Goal: Task Accomplishment & Management: Complete application form

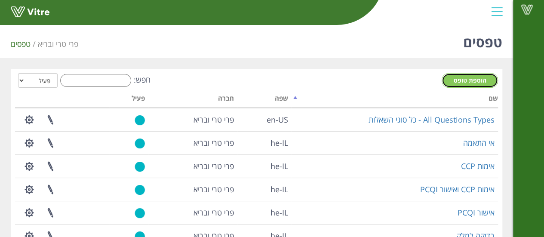
click at [467, 80] on span "הוספת טופס" at bounding box center [470, 80] width 33 height 8
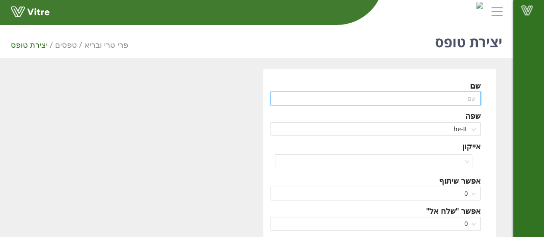
click at [450, 96] on input "text" at bounding box center [375, 99] width 211 height 14
type input "c"
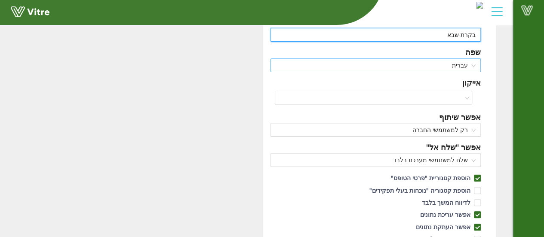
scroll to position [64, 0]
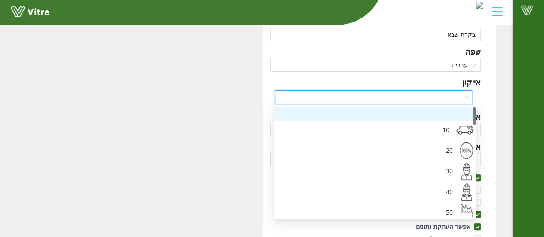
click at [450, 91] on input "search" at bounding box center [370, 97] width 181 height 13
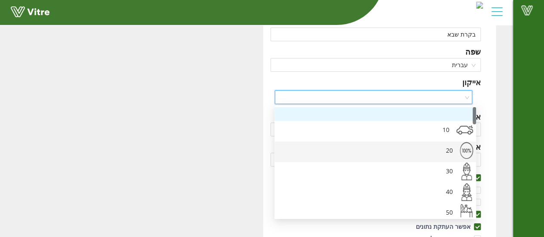
click div "20"
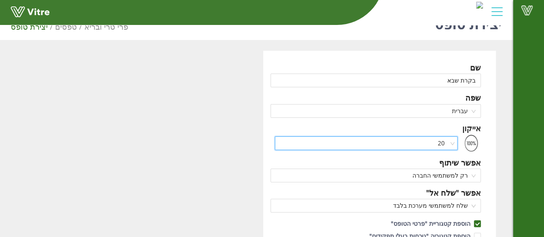
scroll to position [22, 0]
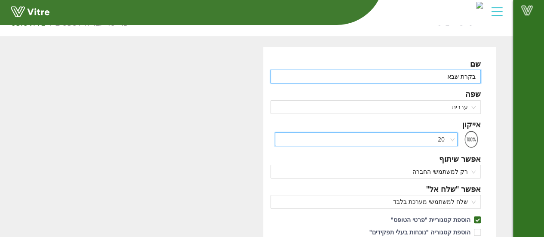
click input "בקרת שבא"
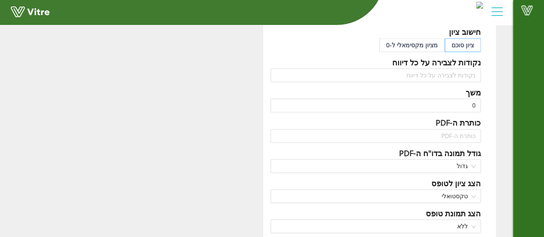
scroll to position [391, 0]
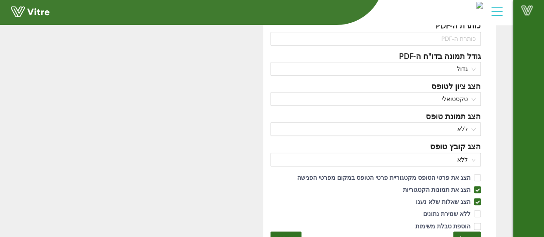
type input "בקרת שבר יומית"
click button "שמירה"
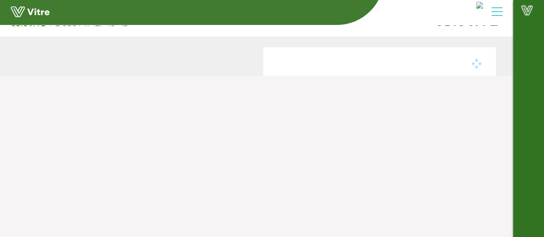
scroll to position [21, 0]
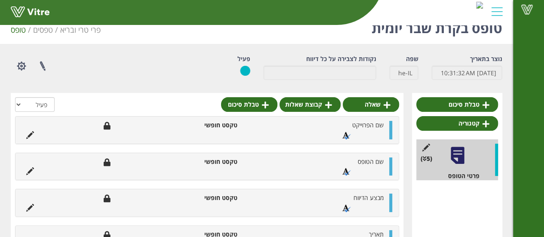
scroll to position [14, 0]
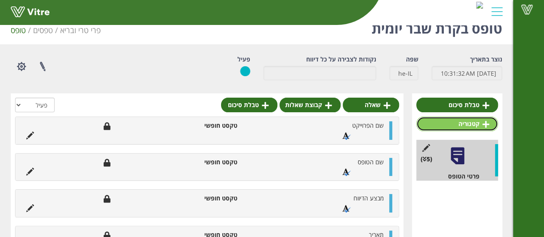
click at [440, 130] on link "קטגוריה" at bounding box center [457, 124] width 82 height 15
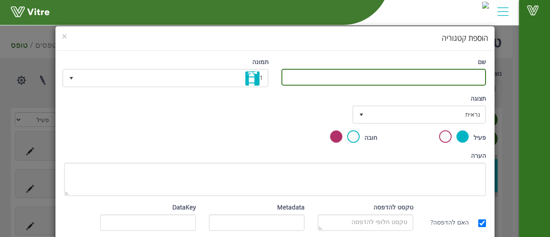
click at [465, 78] on input "שם" at bounding box center [384, 77] width 205 height 17
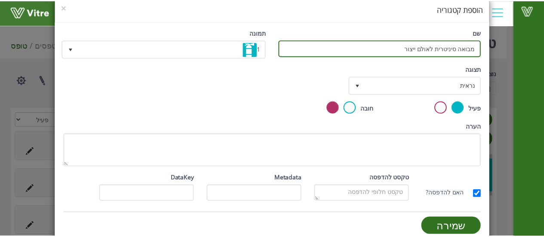
scroll to position [40, 0]
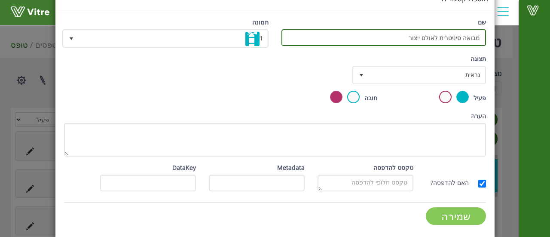
type input "מבואה סיניטרית לאולם ייצור"
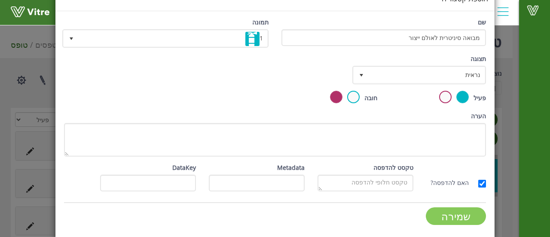
click at [464, 223] on input "שמירה" at bounding box center [456, 216] width 60 height 18
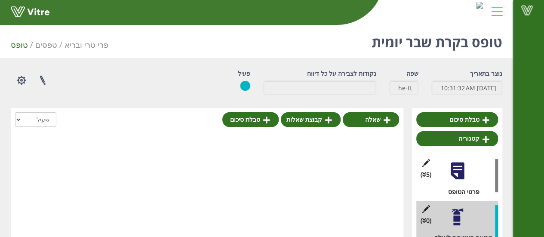
scroll to position [23, 0]
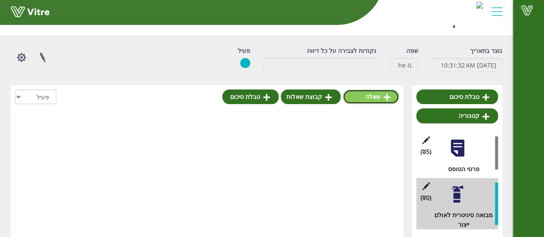
click at [381, 94] on link "שאלה" at bounding box center [371, 96] width 56 height 15
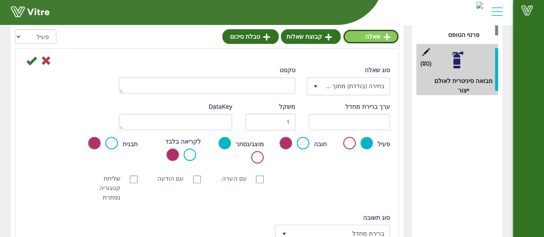
scroll to position [157, 0]
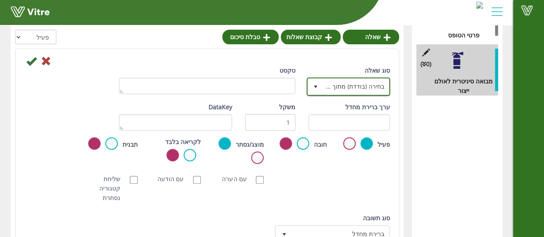
click at [338, 90] on span "בחירה (בודדת) מתוך רשימה" at bounding box center [356, 86] width 66 height 15
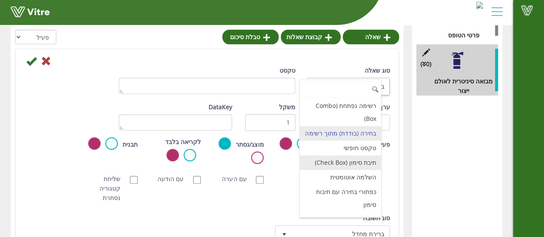
click at [341, 170] on li "תיבת סימון (Check Box)" at bounding box center [340, 162] width 81 height 15
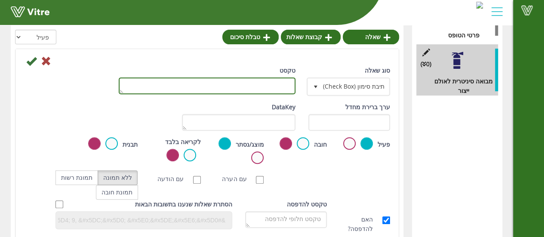
click at [284, 89] on textarea "טקסט" at bounding box center [207, 85] width 177 height 17
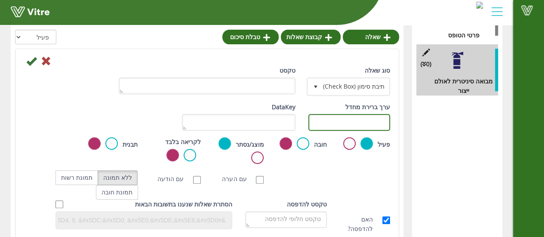
click at [337, 127] on input "text" at bounding box center [349, 122] width 82 height 17
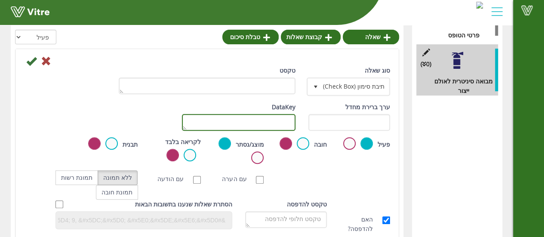
click at [292, 120] on textarea "DataKey" at bounding box center [239, 122] width 114 height 17
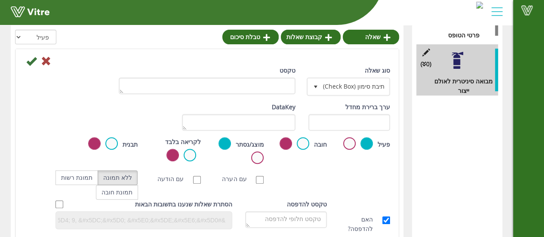
click at [341, 131] on div "ערך ברירת מחדל" at bounding box center [349, 119] width 95 height 35
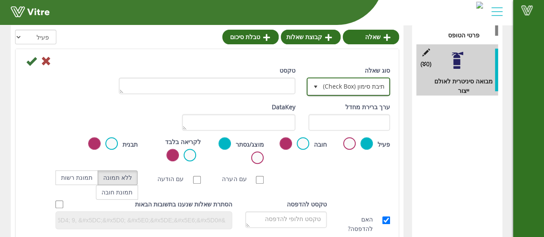
click at [323, 87] on span "תיבת סימון (Check Box)" at bounding box center [356, 86] width 66 height 15
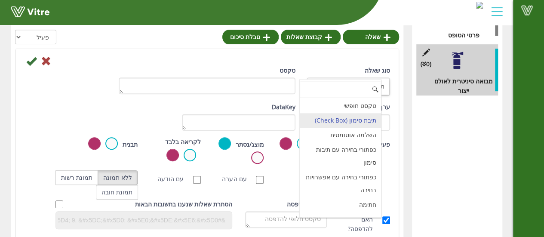
scroll to position [0, 0]
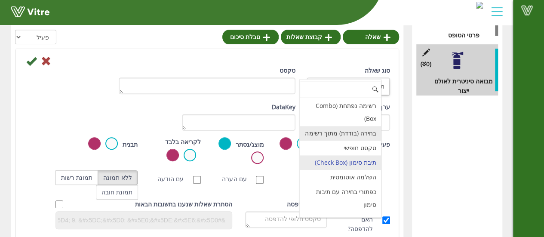
click at [358, 138] on li "בחירה (בודדת) מתוך רשימה" at bounding box center [340, 133] width 81 height 15
type input "1"
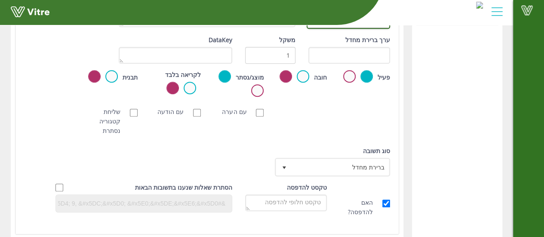
scroll to position [236, 0]
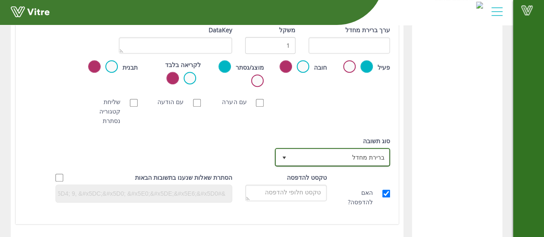
click at [309, 161] on span "ברירת מחדל" at bounding box center [340, 156] width 98 height 15
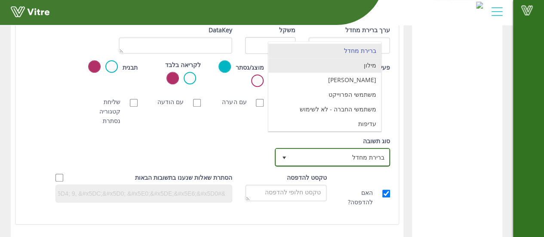
click at [353, 63] on li "מילון" at bounding box center [324, 65] width 113 height 15
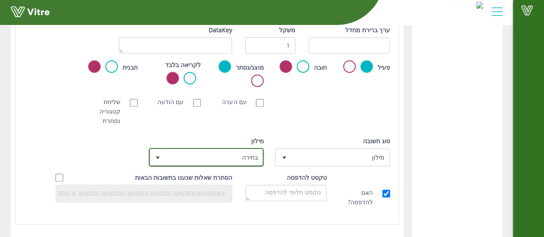
click at [215, 159] on span "בחירה" at bounding box center [214, 156] width 98 height 15
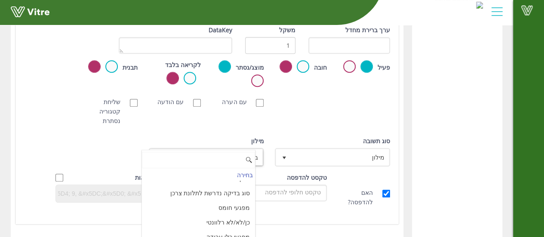
scroll to position [0, 0]
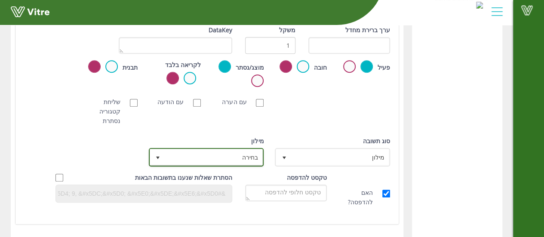
click at [225, 157] on span "בחירה" at bounding box center [214, 156] width 98 height 15
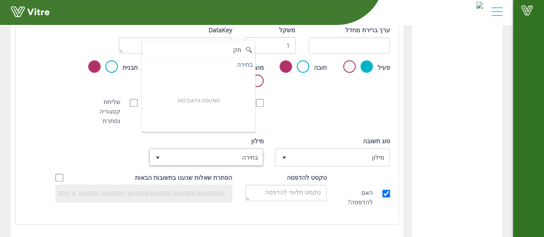
type input "ת"
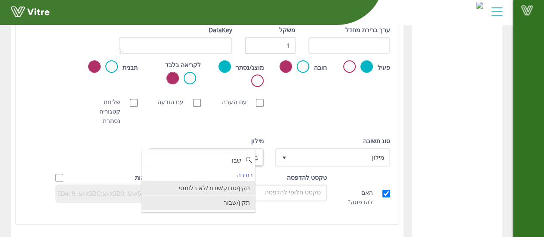
click at [232, 199] on li "תקין/שבור" at bounding box center [198, 202] width 113 height 15
type input "שבו"
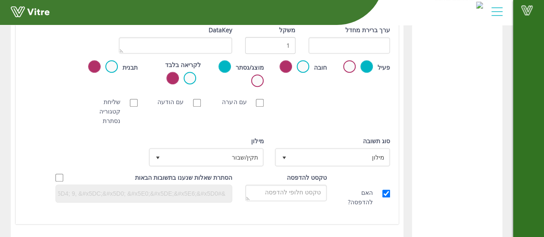
click at [299, 94] on div "סריקת ברקוד NFC סריקת חובה עם הערה עם הודעה שליחת קטגוריה נסתרת ללא תמונה תמונת…" at bounding box center [207, 111] width 379 height 37
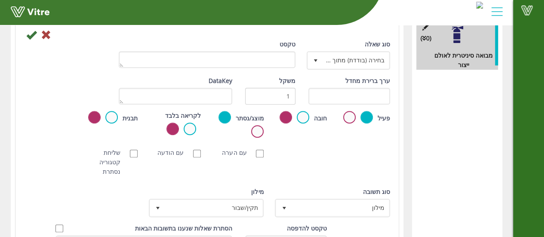
scroll to position [146, 0]
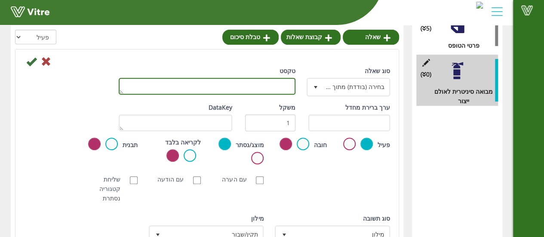
click at [208, 90] on textarea "טקסט" at bounding box center [207, 86] width 177 height 17
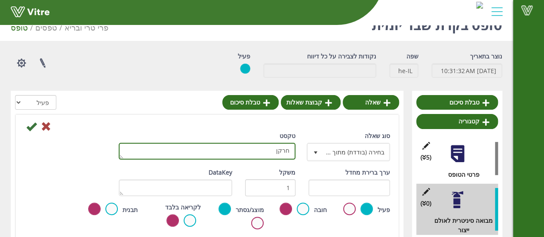
scroll to position [17, 0]
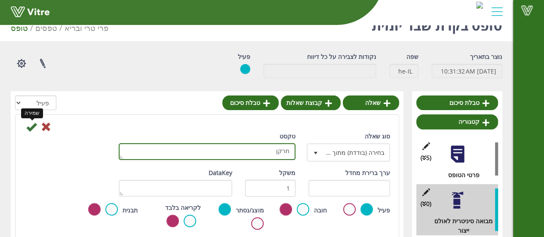
type textarea "חרקן"
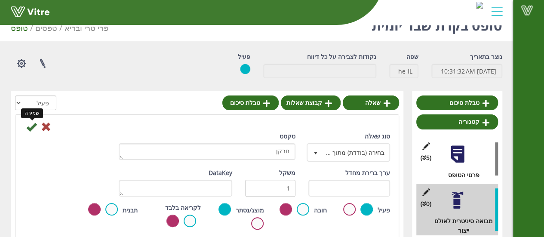
click at [35, 125] on icon at bounding box center [31, 127] width 10 height 10
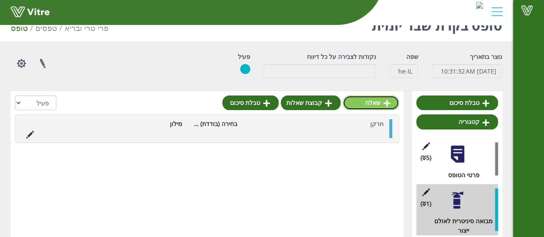
click at [376, 103] on link "שאלה" at bounding box center [371, 102] width 56 height 15
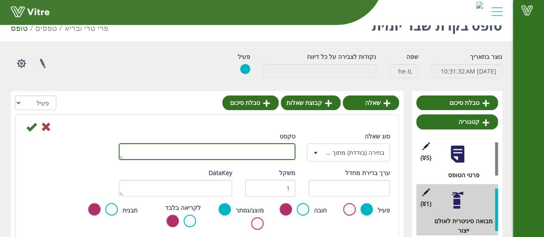
click at [258, 154] on textarea "טקסט" at bounding box center [207, 151] width 177 height 17
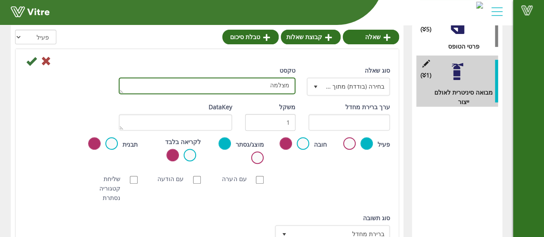
scroll to position [196, 0]
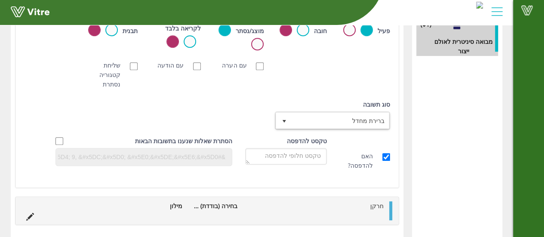
type textarea "מצלמה"
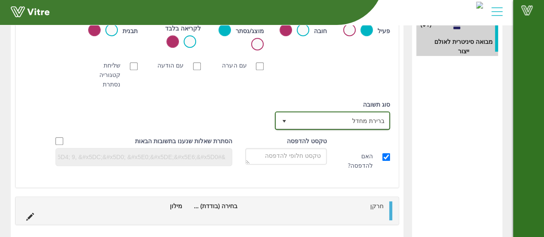
click at [313, 123] on span "ברירת מחדל" at bounding box center [340, 120] width 98 height 15
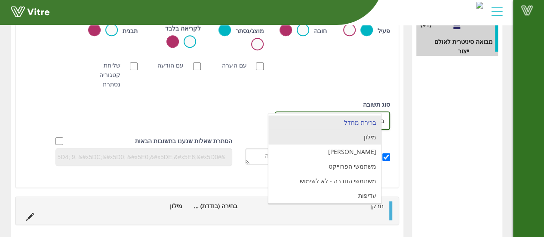
click at [327, 140] on li "מילון" at bounding box center [324, 137] width 113 height 15
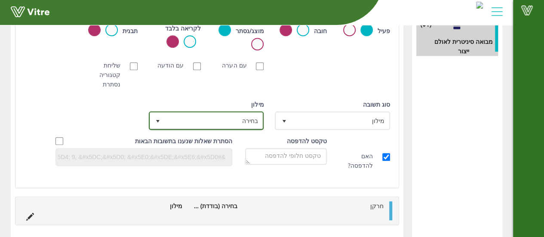
click at [238, 126] on span "בחירה" at bounding box center [214, 120] width 98 height 15
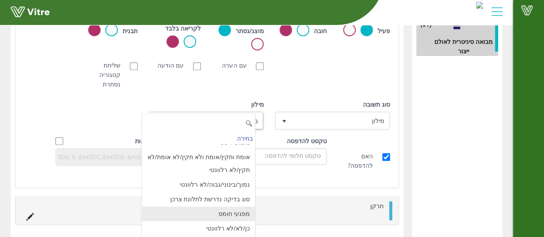
scroll to position [0, 0]
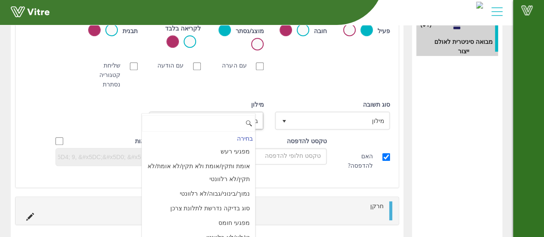
click at [225, 123] on input at bounding box center [198, 123] width 113 height 16
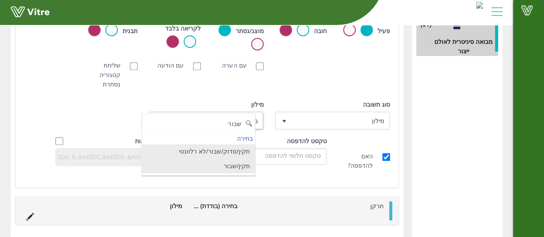
click at [240, 167] on li "תקין/שבור" at bounding box center [198, 166] width 113 height 15
type input "שבור"
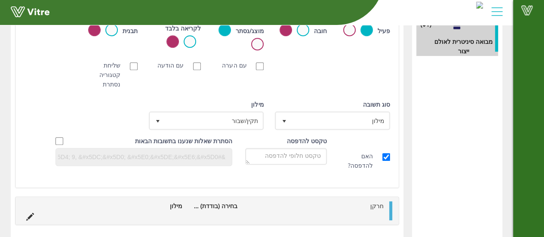
click at [286, 83] on div "סריקת ברקוד NFC סריקת חובה עם הערה עם הודעה שליחת קטגוריה נסתרת ללא תמונה תמונת…" at bounding box center [207, 74] width 379 height 37
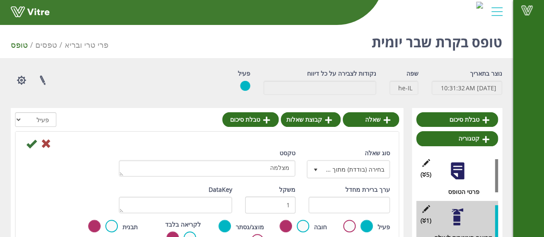
click at [27, 150] on div "סוג שאלה בחירה (בודדת) מתוך רשימה 3 טקסט מצלמה" at bounding box center [207, 166] width 379 height 37
click at [28, 147] on icon at bounding box center [31, 143] width 10 height 10
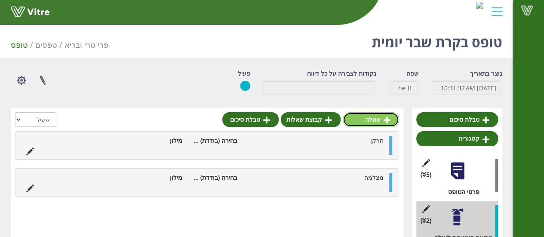
click at [378, 118] on link "שאלה" at bounding box center [371, 119] width 56 height 15
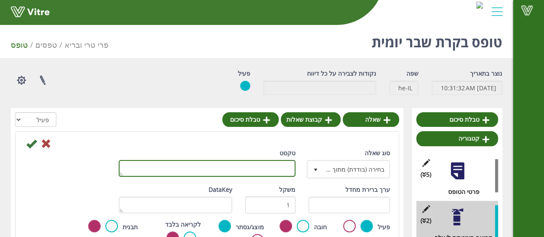
click at [266, 162] on textarea "טקסט" at bounding box center [207, 168] width 177 height 17
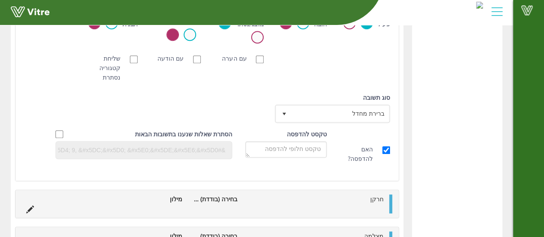
scroll to position [295, 0]
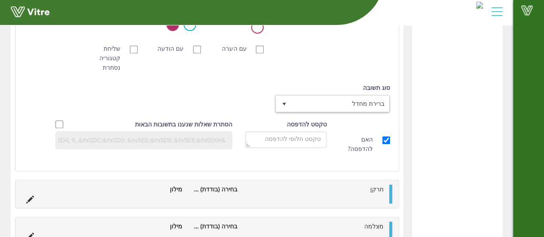
type textarea "מראה"
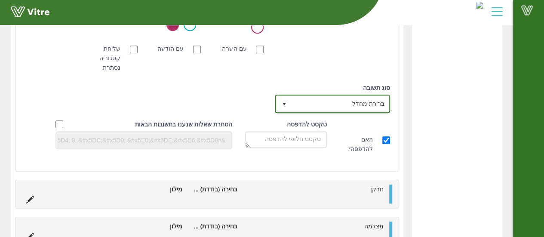
click at [287, 103] on span "select" at bounding box center [283, 103] width 15 height 15
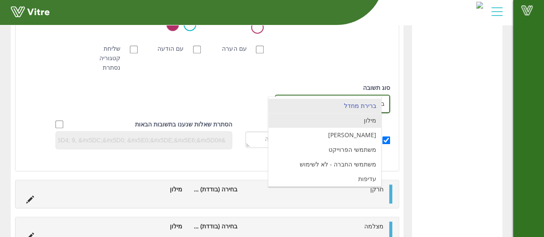
click at [367, 117] on li "מילון" at bounding box center [324, 120] width 113 height 15
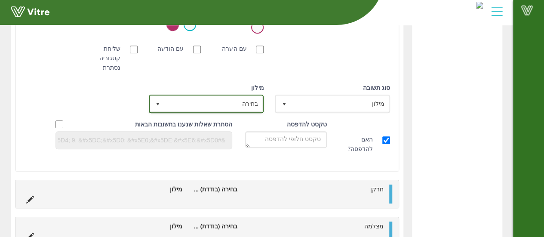
click at [224, 99] on span "בחירה" at bounding box center [214, 103] width 98 height 15
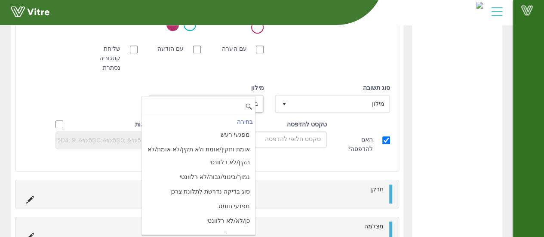
click at [224, 99] on input at bounding box center [198, 106] width 113 height 16
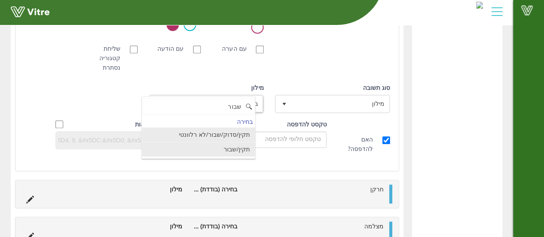
click at [240, 153] on li "תקין/שבור" at bounding box center [198, 149] width 113 height 15
type input "שבור"
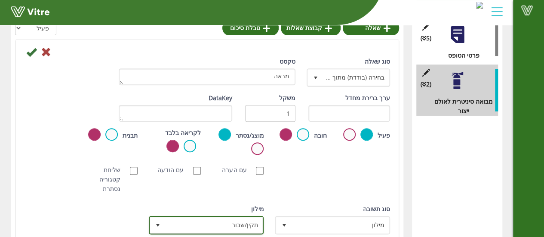
scroll to position [120, 0]
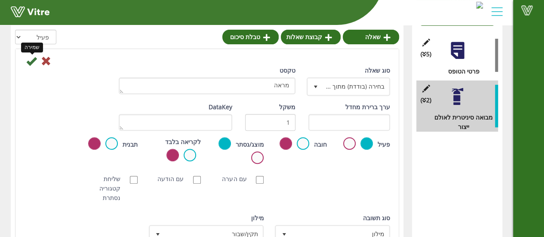
click at [34, 56] on icon at bounding box center [31, 61] width 10 height 10
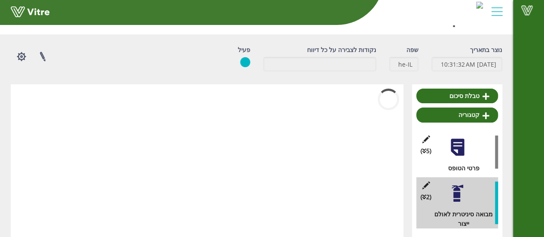
scroll to position [23, 0]
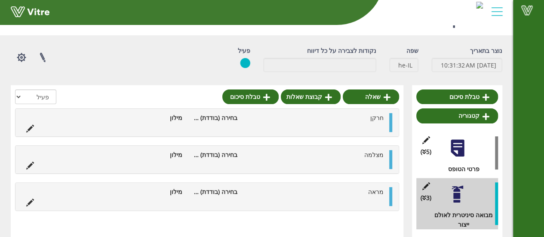
click at [312, 123] on ul "חרקן בחירה (בודדת) מתוך רשימה מילון" at bounding box center [205, 122] width 366 height 19
click at [374, 93] on link "שאלה" at bounding box center [371, 96] width 56 height 15
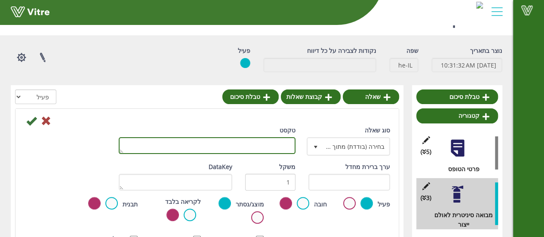
click at [264, 144] on textarea "טקסט" at bounding box center [207, 145] width 177 height 17
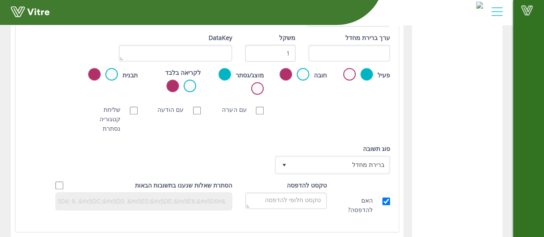
scroll to position [233, 0]
type textarea "מנורות"
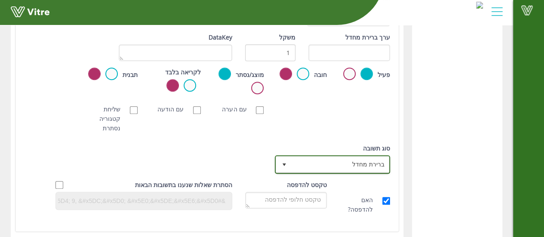
click at [351, 164] on span "ברירת מחדל" at bounding box center [340, 164] width 98 height 15
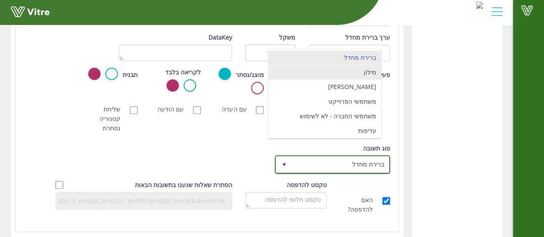
click at [362, 69] on li "מילון" at bounding box center [324, 72] width 113 height 15
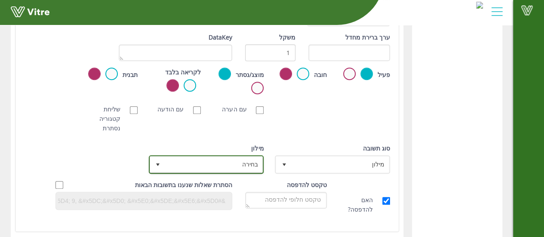
click at [181, 163] on span "בחירה" at bounding box center [214, 164] width 98 height 15
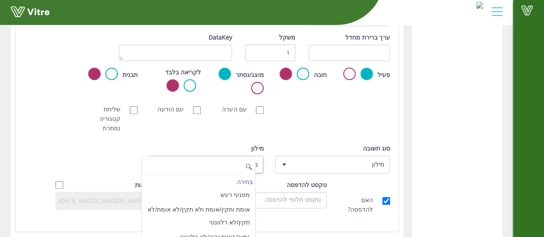
click at [181, 163] on input at bounding box center [198, 167] width 113 height 16
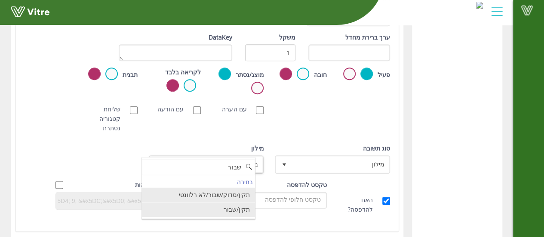
click at [238, 209] on li "תקין/שבור" at bounding box center [198, 209] width 113 height 15
type input "שבור"
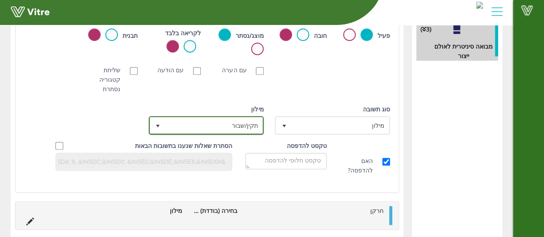
scroll to position [165, 0]
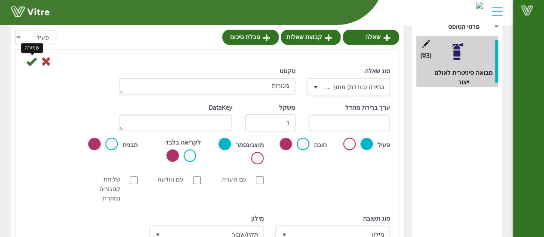
click at [29, 59] on icon at bounding box center [31, 61] width 10 height 10
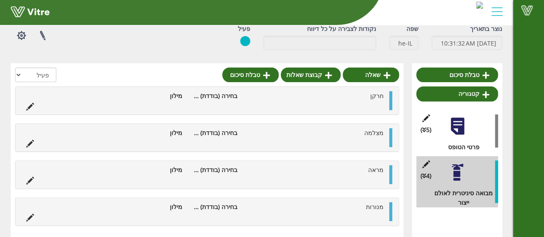
scroll to position [45, 0]
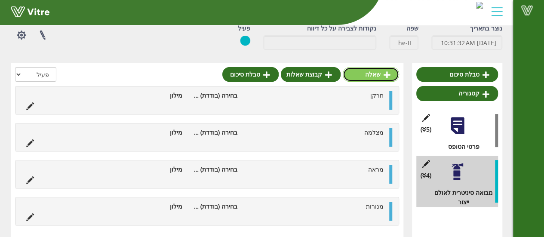
click at [380, 75] on link "שאלה" at bounding box center [371, 74] width 56 height 15
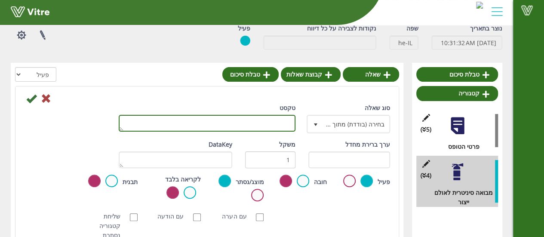
click at [269, 120] on textarea "טקסט" at bounding box center [207, 123] width 177 height 17
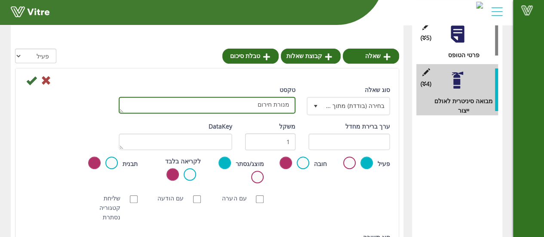
scroll to position [226, 0]
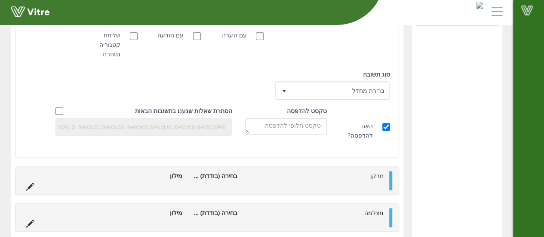
type textarea "מנורת חירום"
click at [322, 92] on span "ברירת מחדל" at bounding box center [340, 90] width 98 height 15
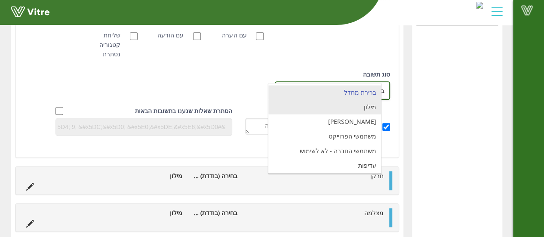
click at [339, 106] on li "מילון" at bounding box center [324, 107] width 113 height 15
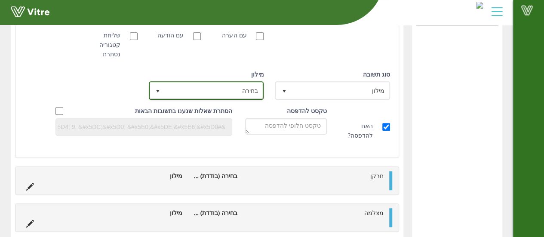
click at [248, 97] on span "בחירה" at bounding box center [214, 90] width 98 height 15
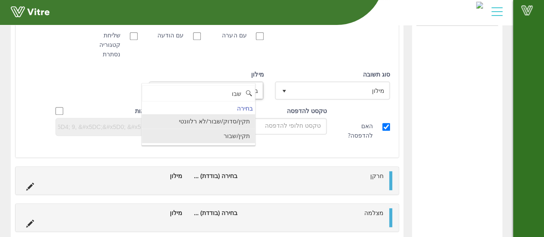
click at [240, 134] on li "תקין/שבור" at bounding box center [198, 136] width 113 height 15
type input "שבו"
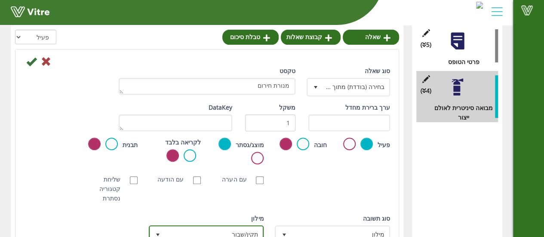
scroll to position [0, 0]
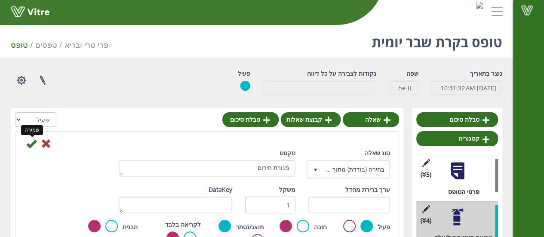
click at [34, 145] on icon at bounding box center [31, 143] width 10 height 10
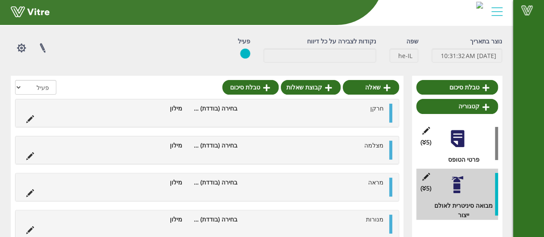
scroll to position [33, 0]
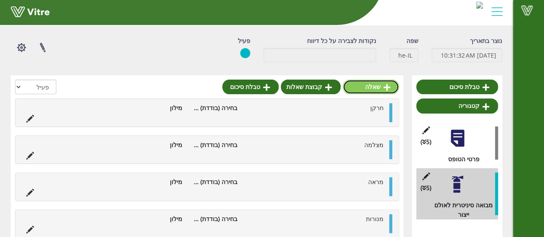
click at [374, 88] on link "שאלה" at bounding box center [371, 87] width 56 height 15
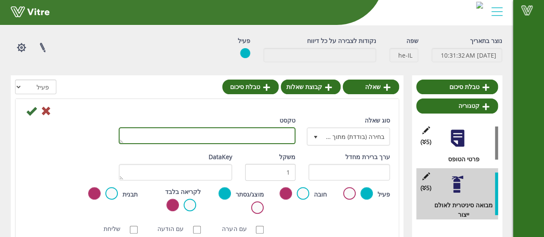
click at [283, 138] on textarea "טקסט" at bounding box center [207, 135] width 177 height 17
click at [272, 136] on textarea "קופסת שמל" at bounding box center [207, 135] width 177 height 17
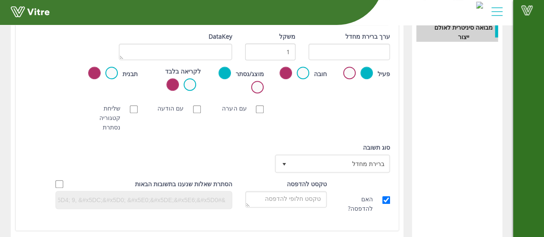
scroll to position [212, 0]
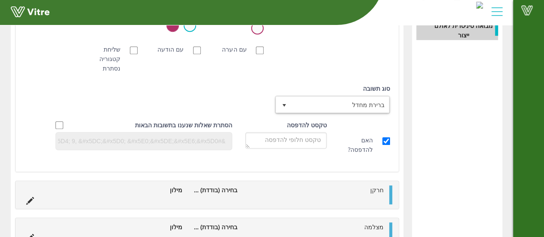
type textarea "קופסת חשמל"
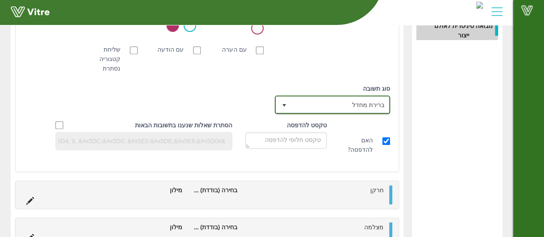
click at [326, 101] on span "ברירת מחדל" at bounding box center [340, 104] width 98 height 15
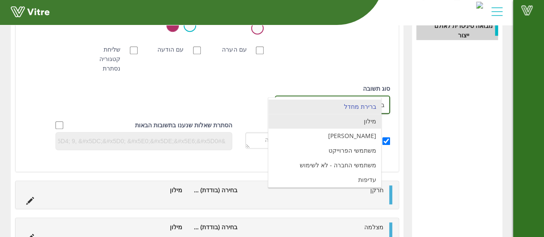
click at [336, 121] on li "מילון" at bounding box center [324, 121] width 113 height 15
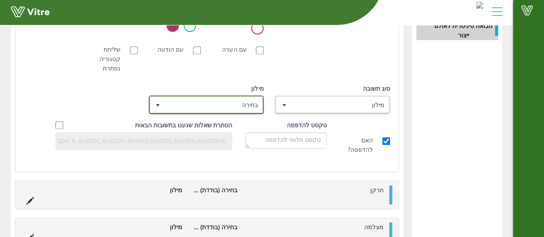
click at [255, 101] on span "בחירה" at bounding box center [214, 104] width 98 height 15
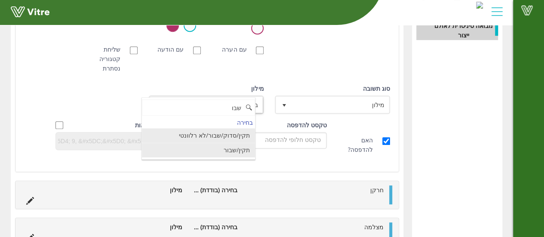
click at [237, 152] on li "תקין/שבור" at bounding box center [198, 150] width 113 height 15
type input "שבו"
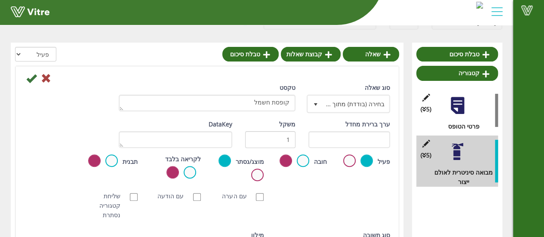
scroll to position [0, 0]
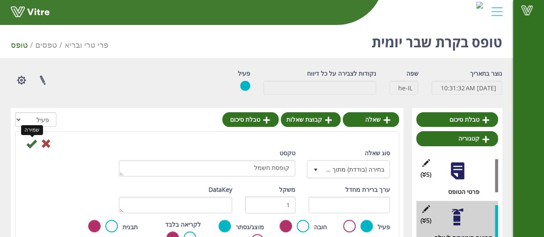
click at [36, 148] on icon at bounding box center [31, 143] width 10 height 10
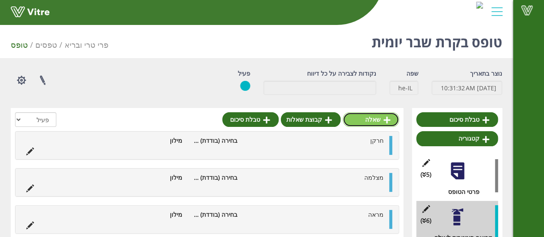
click at [384, 120] on icon at bounding box center [387, 120] width 7 height 8
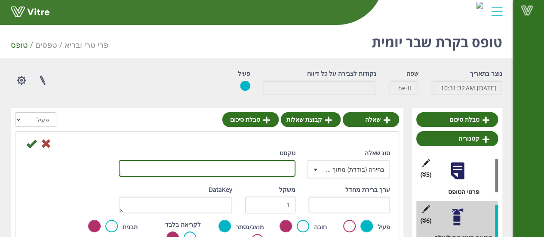
click at [279, 163] on textarea "טקסט" at bounding box center [207, 168] width 177 height 17
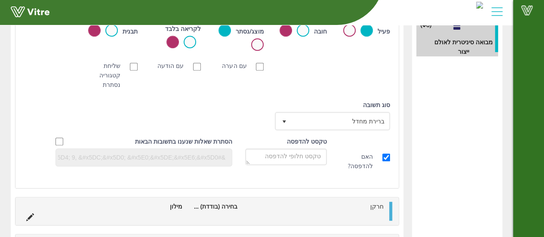
scroll to position [195, 0]
type textarea "חלון הצצ בדלת"
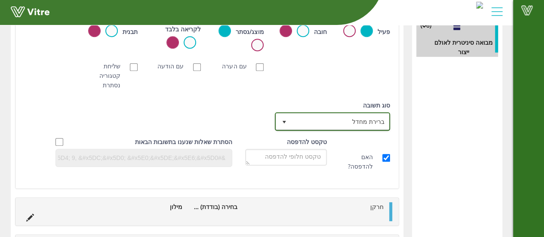
click at [334, 123] on span "ברירת מחדל" at bounding box center [340, 121] width 98 height 15
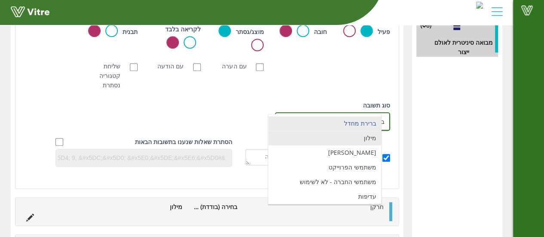
click at [358, 136] on li "מילון" at bounding box center [324, 138] width 113 height 15
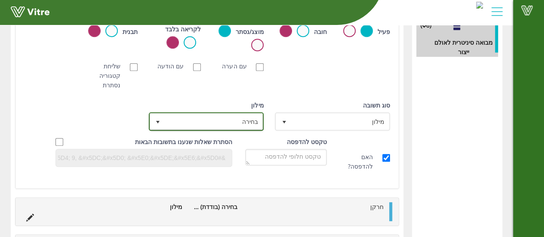
click at [188, 118] on span "בחירה" at bounding box center [214, 121] width 98 height 15
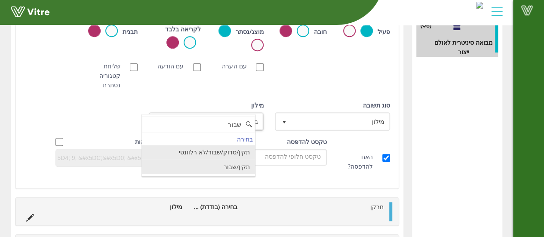
click at [218, 169] on li "תקין/שבור" at bounding box center [198, 167] width 113 height 15
type input "שבור"
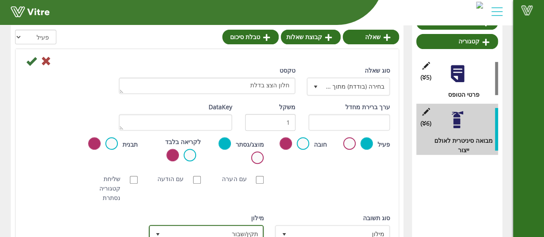
scroll to position [93, 0]
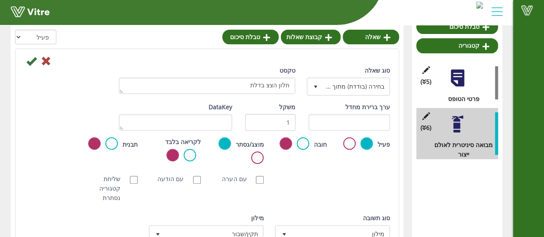
click at [30, 64] on icon at bounding box center [31, 61] width 10 height 10
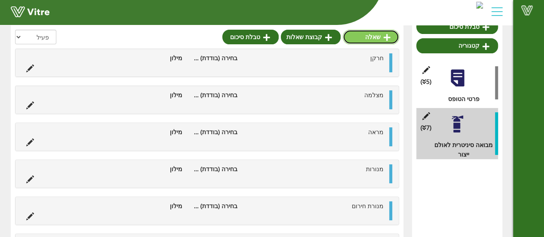
click at [381, 39] on link "שאלה" at bounding box center [371, 37] width 56 height 15
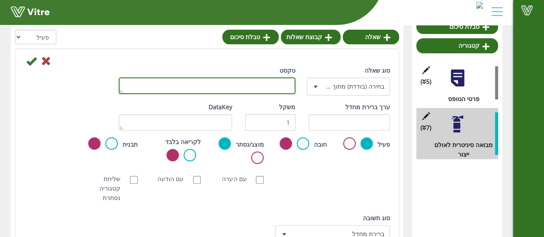
click at [264, 88] on textarea "טקסט" at bounding box center [207, 85] width 177 height 17
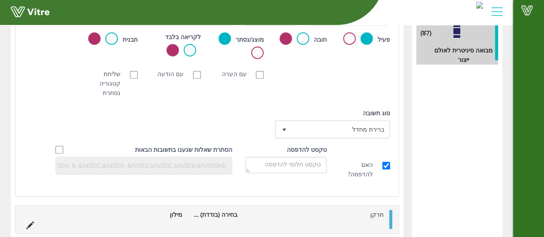
scroll to position [191, 0]
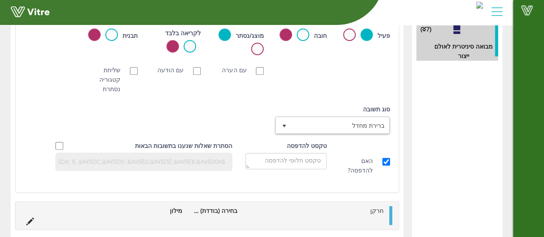
type textarea "מתקן נייר לניגוב ידיים"
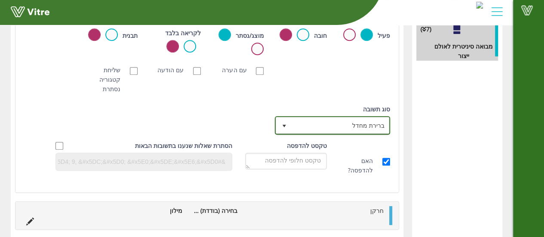
click at [309, 123] on span "ברירת מחדל" at bounding box center [340, 124] width 98 height 15
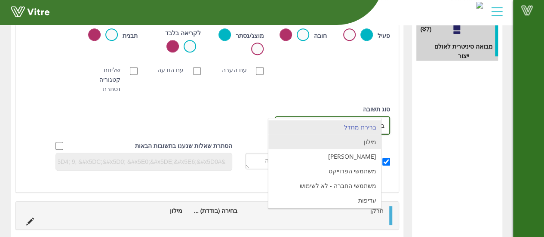
click at [361, 143] on li "מילון" at bounding box center [324, 142] width 113 height 15
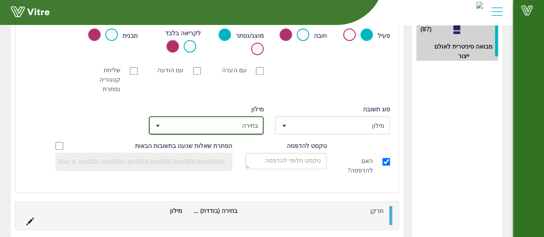
click at [220, 130] on span "בחירה" at bounding box center [214, 124] width 98 height 15
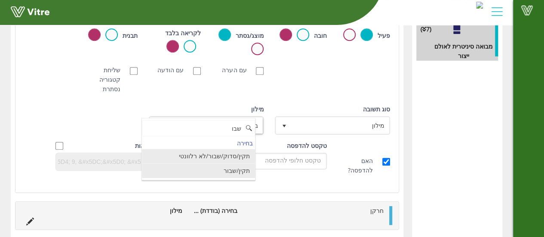
click at [230, 164] on li "תקין/שבור" at bounding box center [198, 170] width 113 height 15
type input "שבו"
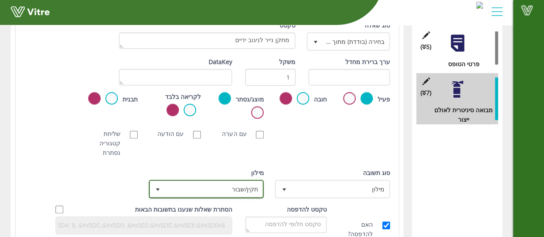
scroll to position [0, 0]
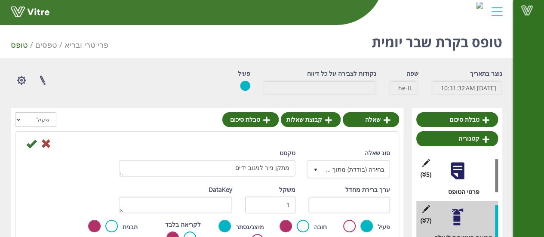
click at [25, 141] on div at bounding box center [207, 143] width 379 height 10
click at [28, 141] on icon at bounding box center [31, 143] width 10 height 10
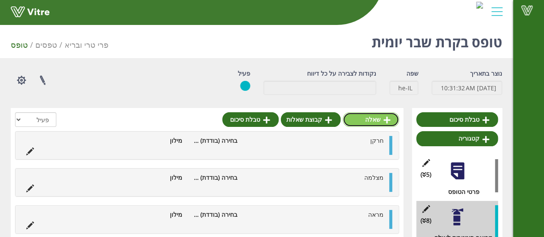
click at [361, 123] on link "שאלה" at bounding box center [371, 119] width 56 height 15
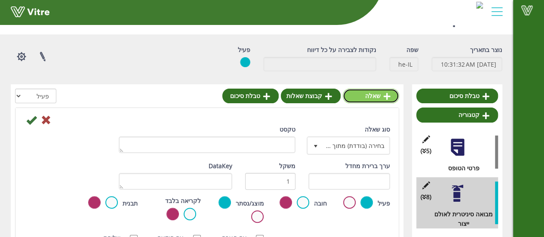
scroll to position [24, 0]
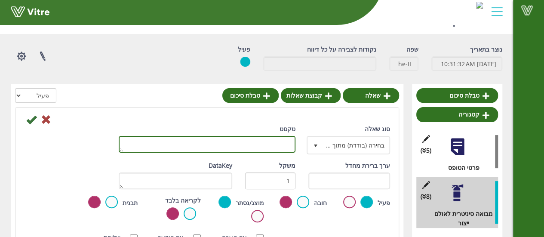
click at [256, 148] on textarea "טקסט" at bounding box center [207, 144] width 177 height 17
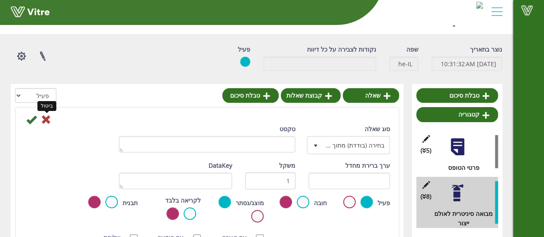
click at [46, 123] on icon at bounding box center [46, 119] width 10 height 10
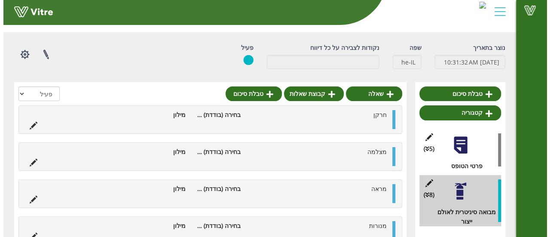
scroll to position [0, 0]
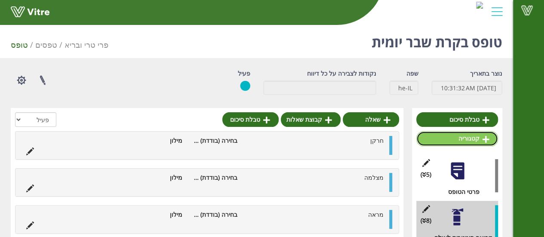
click at [462, 141] on link "קטגוריה" at bounding box center [457, 138] width 82 height 15
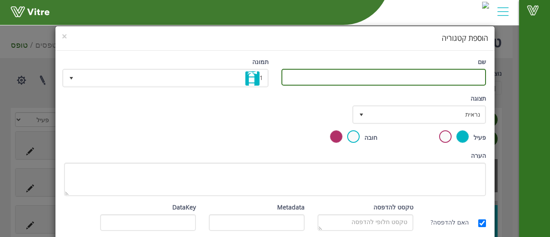
click at [375, 77] on input "שם" at bounding box center [384, 77] width 205 height 17
type input "אולם בין המקררים לייצור"
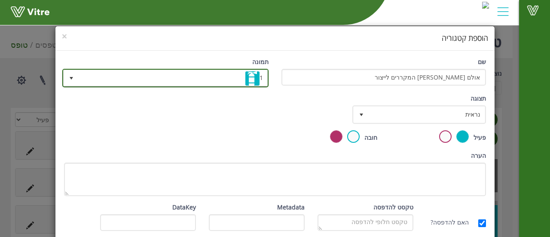
click at [232, 79] on span "1" at bounding box center [173, 77] width 189 height 15
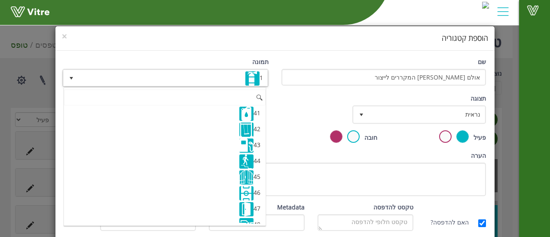
scroll to position [635, 0]
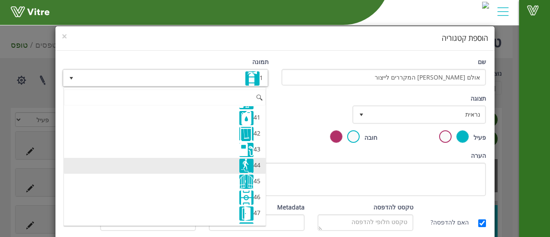
click at [253, 159] on img at bounding box center [246, 166] width 14 height 14
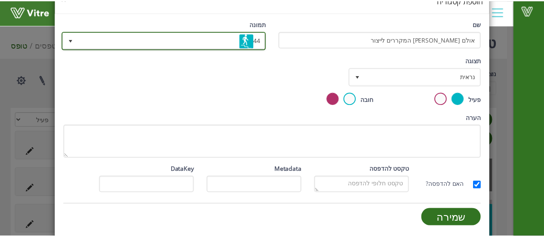
scroll to position [40, 0]
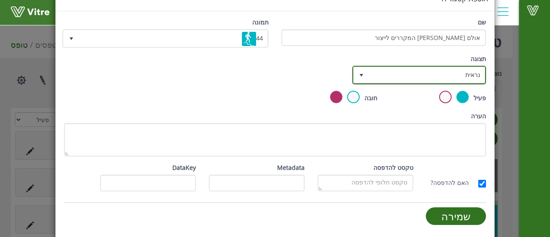
click at [385, 80] on span "נראית" at bounding box center [427, 74] width 117 height 15
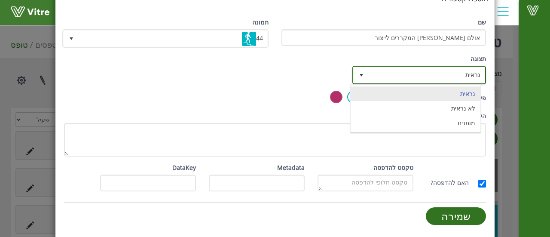
click at [385, 80] on span "נראית" at bounding box center [427, 74] width 117 height 15
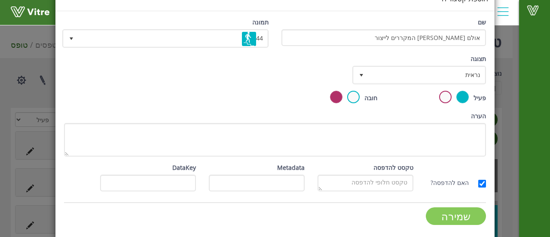
click at [443, 213] on input "שמירה" at bounding box center [456, 216] width 60 height 18
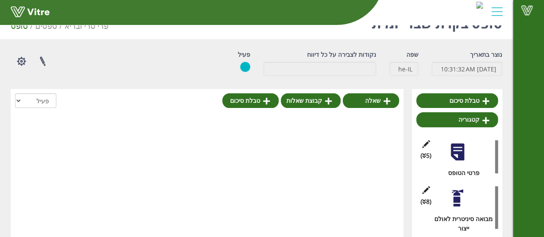
scroll to position [19, 0]
click at [379, 100] on link "שאלה" at bounding box center [371, 100] width 56 height 15
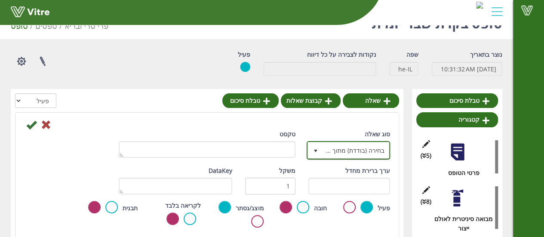
click at [364, 144] on span "בחירה (בודדת) מתוך רשימה" at bounding box center [356, 149] width 66 height 15
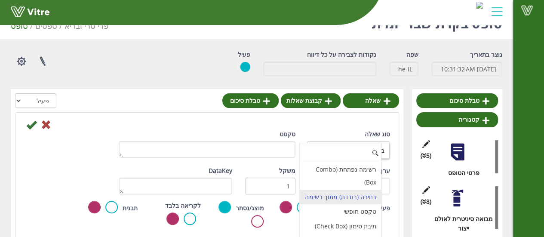
click at [364, 144] on div "רשימה נפתחת (Combo Box) בחירה (בודדת) מתוך רשימה טקסט חופשי תיבת סימון (Check B…" at bounding box center [340, 212] width 82 height 138
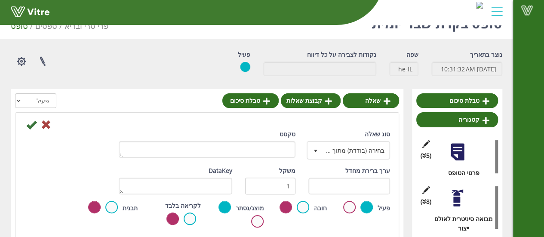
click at [355, 113] on div "סוג שאלה בחירה (בודדת) מתוך רשימה 3 טקסט ערך ברירת מחדל משקל 1 DataKey פעיל חוב…" at bounding box center [206, 239] width 383 height 252
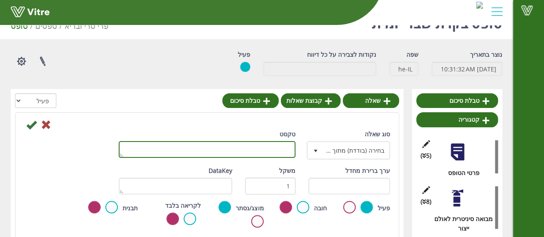
click at [268, 145] on textarea "טקסט" at bounding box center [207, 149] width 177 height 17
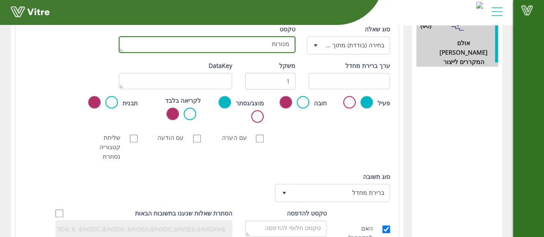
scroll to position [285, 0]
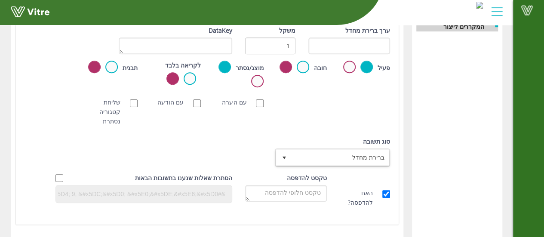
type textarea "מנורות"
click at [315, 158] on span "ברירת מחדל" at bounding box center [340, 157] width 98 height 15
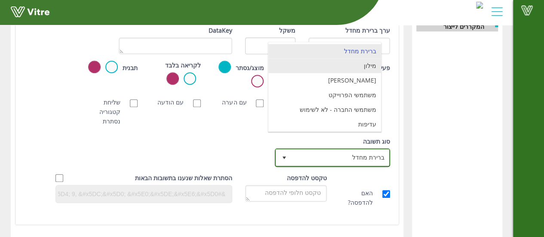
click at [342, 65] on li "מילון" at bounding box center [324, 65] width 113 height 15
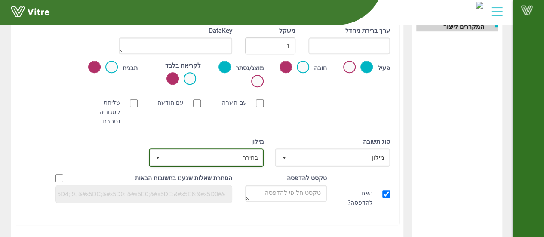
click at [237, 158] on span "בחירה" at bounding box center [214, 157] width 98 height 15
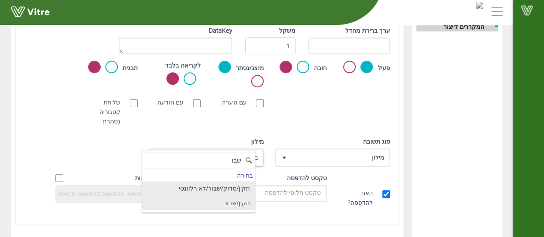
click at [237, 197] on li "תקין/שבור" at bounding box center [198, 203] width 113 height 15
type input "שבו"
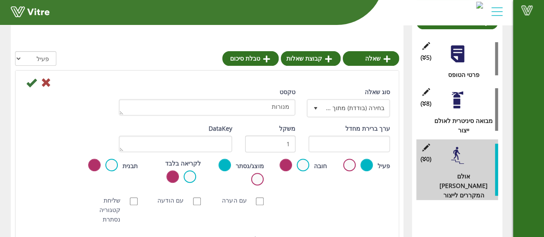
scroll to position [107, 0]
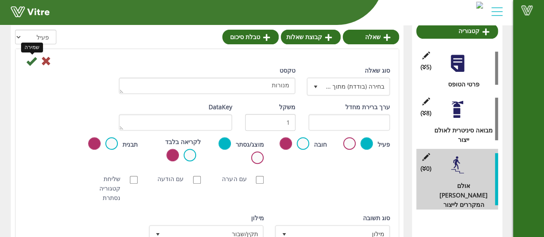
click at [26, 59] on icon at bounding box center [31, 61] width 10 height 10
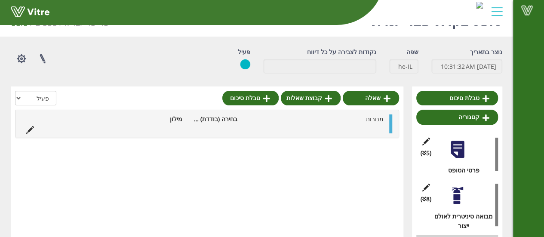
scroll to position [0, 0]
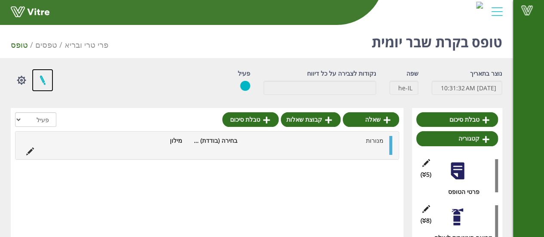
click at [48, 79] on link at bounding box center [42, 80] width 21 height 23
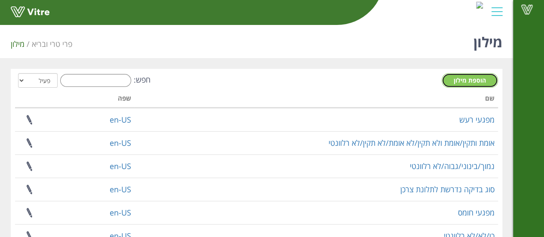
click at [451, 77] on link "הוספת מילון" at bounding box center [470, 80] width 56 height 15
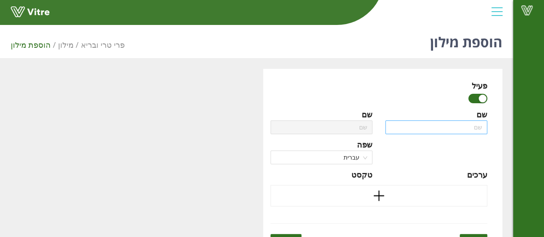
scroll to position [21, 0]
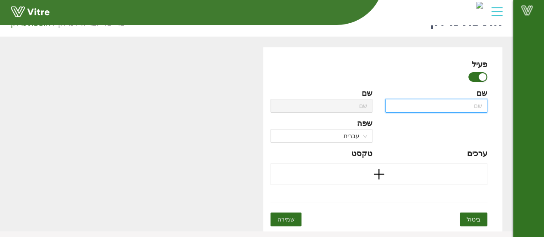
click at [450, 105] on input "text" at bounding box center [436, 106] width 102 height 14
type input "ת"
type input "תק"
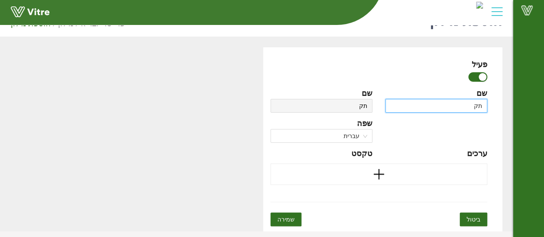
type input "תקי"
type input "תקין"
type input "תקין."
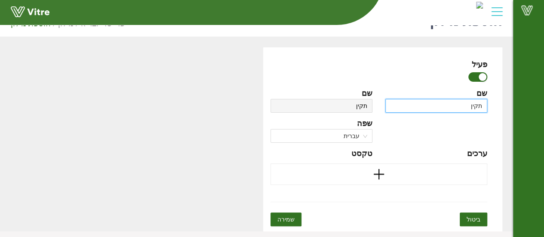
type input "תקין."
type input "תקין"
type input "תקין/"
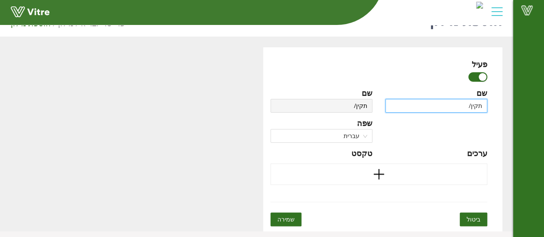
type input "תקין/ש"
type input "תקין/שב"
type input "תקין/שבו"
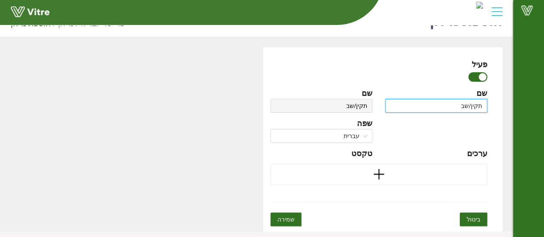
type input "תקין/שבו"
type input "תקין/שבור"
click at [429, 172] on div at bounding box center [378, 173] width 217 height 21
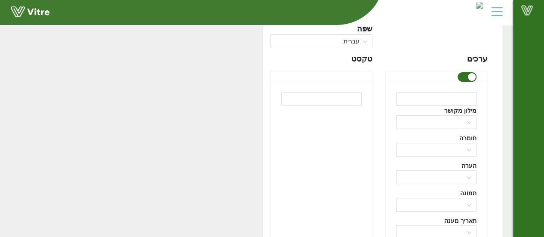
scroll to position [117, 0]
click at [439, 98] on input "text" at bounding box center [436, 98] width 80 height 14
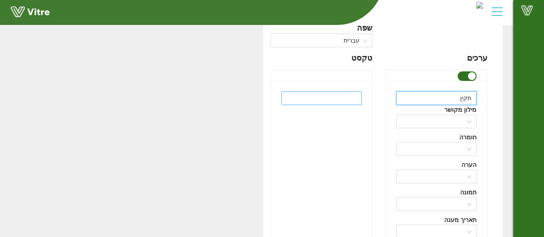
type input "תקין"
click at [330, 98] on input "text" at bounding box center [321, 98] width 80 height 14
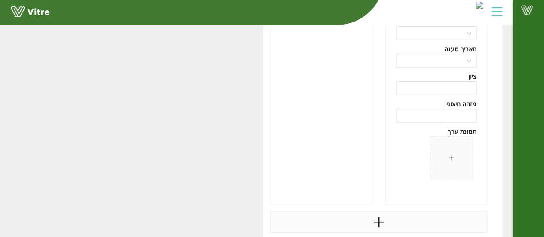
scroll to position [329, 0]
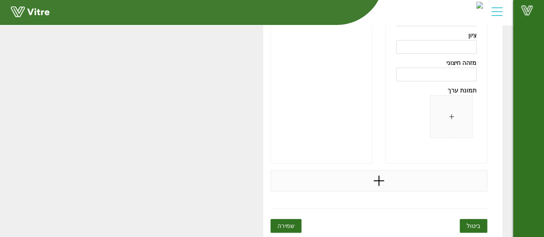
click at [383, 182] on icon "plus" at bounding box center [378, 180] width 13 height 13
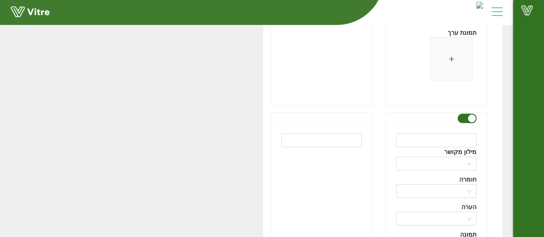
scroll to position [387, 0]
click at [457, 135] on input "text" at bounding box center [436, 140] width 80 height 14
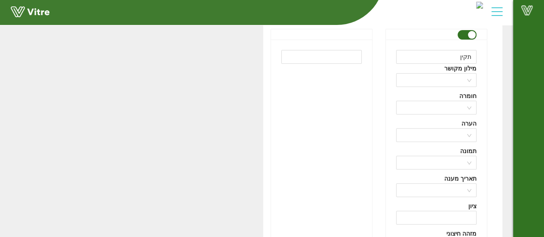
scroll to position [159, 0]
type input "שבור"
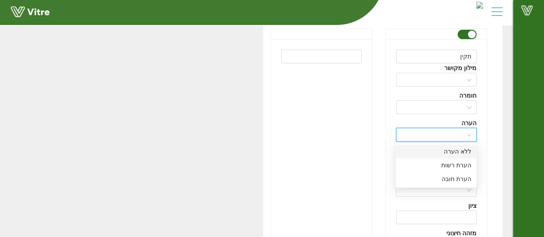
click at [448, 137] on input "search" at bounding box center [433, 134] width 64 height 13
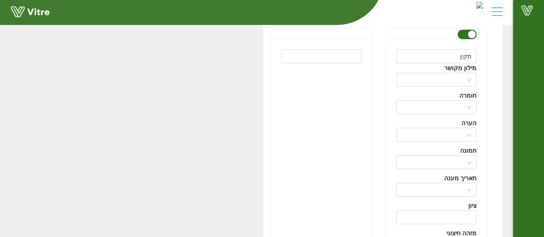
drag, startPoint x: 221, startPoint y: 135, endPoint x: 310, endPoint y: 142, distance: 90.1
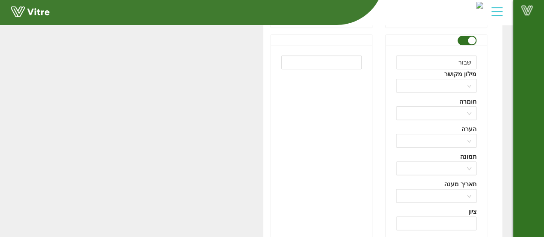
scroll to position [464, 0]
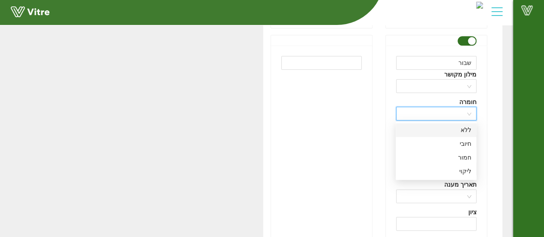
click at [442, 113] on input "search" at bounding box center [433, 113] width 64 height 13
click at [459, 172] on div "ליקוי" at bounding box center [436, 170] width 71 height 9
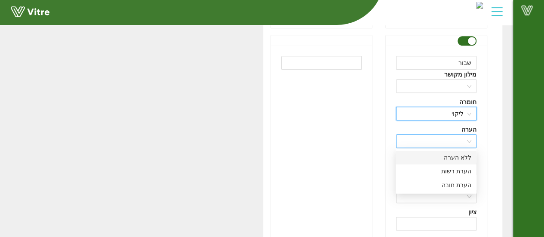
click at [473, 141] on div at bounding box center [436, 141] width 80 height 14
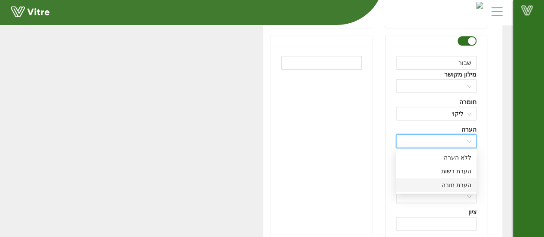
click at [452, 184] on div "הערת חובה" at bounding box center [436, 184] width 71 height 9
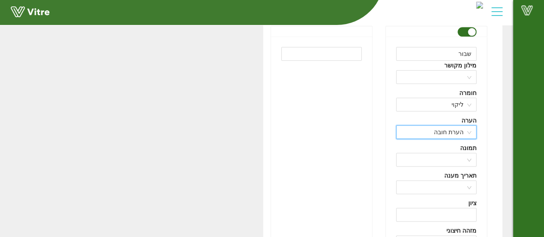
scroll to position [473, 0]
click at [455, 127] on span "הערת חובה" at bounding box center [436, 131] width 70 height 13
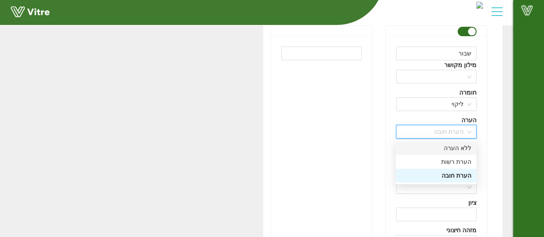
click at [451, 143] on div "ללא הערה" at bounding box center [436, 147] width 71 height 9
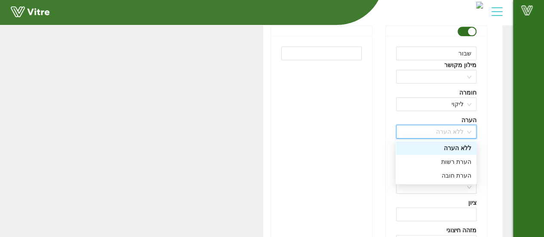
click at [451, 130] on span "ללא הערה" at bounding box center [436, 131] width 70 height 13
click at [452, 163] on div "הערת רשות" at bounding box center [436, 161] width 71 height 9
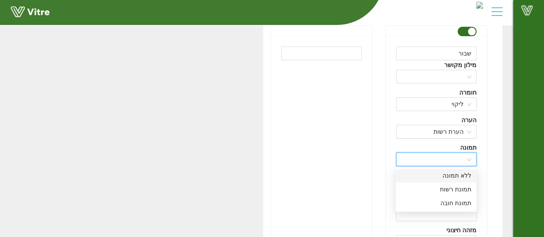
click at [463, 160] on input "search" at bounding box center [433, 159] width 64 height 13
click at [456, 186] on div "תמונת רשות" at bounding box center [436, 188] width 71 height 9
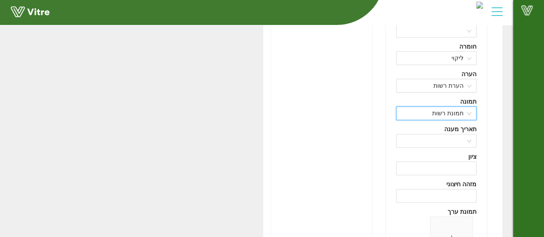
scroll to position [520, 0]
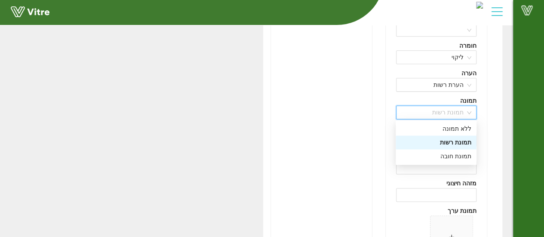
click at [463, 118] on div "תמונת רשות" at bounding box center [436, 112] width 80 height 14
click at [457, 155] on div "תמונת חובה" at bounding box center [436, 155] width 71 height 9
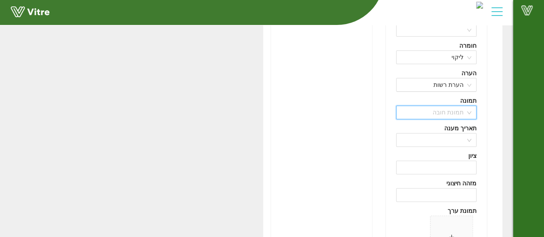
click at [456, 110] on span "תמונת חובה" at bounding box center [436, 112] width 70 height 13
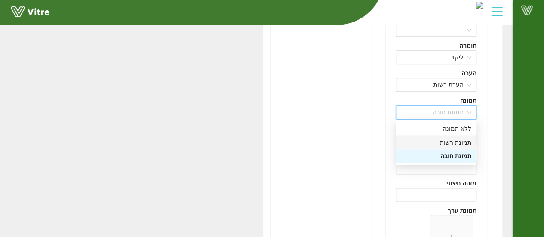
click at [457, 138] on div "תמונת רשות" at bounding box center [436, 142] width 71 height 9
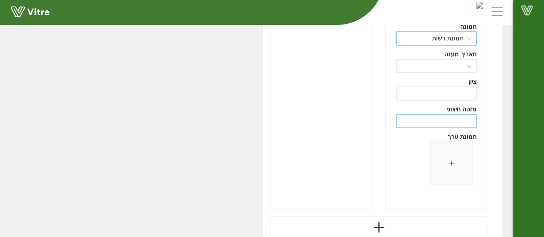
scroll to position [641, 0]
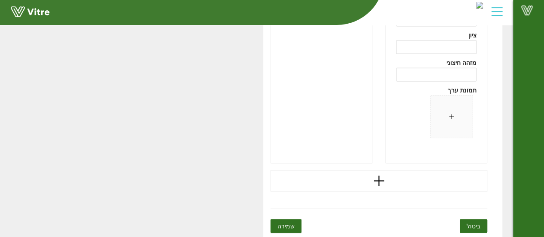
click at [277, 224] on span "שמירה" at bounding box center [285, 225] width 17 height 9
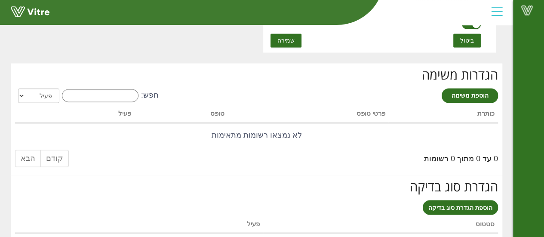
scroll to position [625, 0]
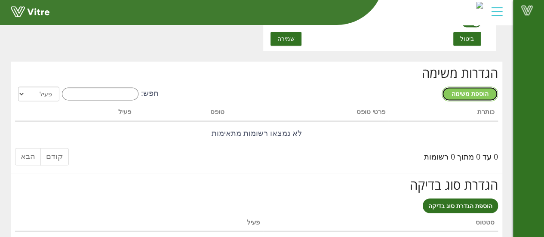
click at [468, 98] on link "הוספת משימה" at bounding box center [470, 93] width 56 height 15
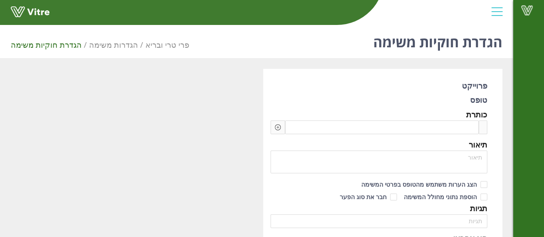
type input "מלק עשו"
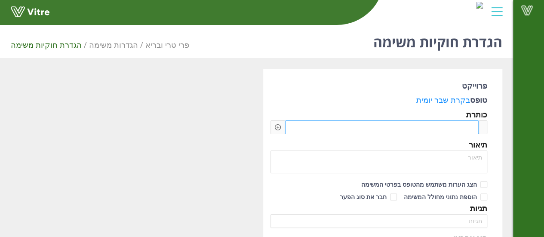
click at [461, 124] on span at bounding box center [453, 127] width 38 height 9
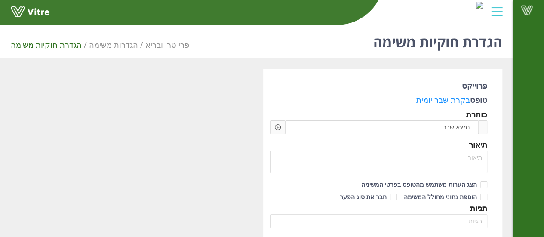
click at [276, 125] on icon "plus-circle" at bounding box center [278, 127] width 6 height 6
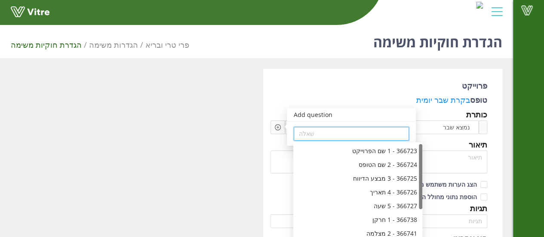
click at [343, 138] on input "search" at bounding box center [351, 133] width 105 height 13
click at [368, 189] on div "366726 - 4 תאריך" at bounding box center [357, 191] width 119 height 9
type input "366726 - 4 תאריך"
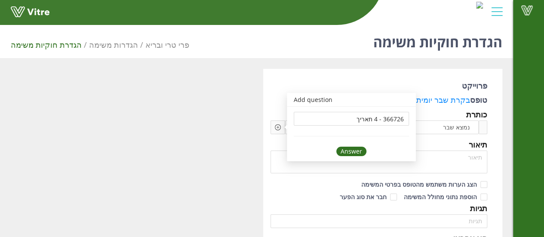
click at [356, 154] on div "Answer" at bounding box center [351, 151] width 30 height 9
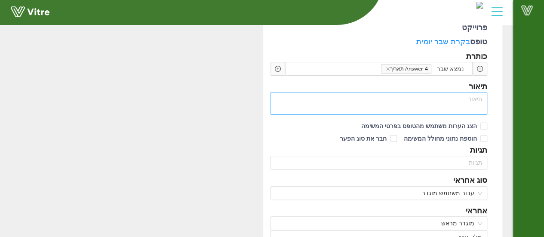
scroll to position [61, 0]
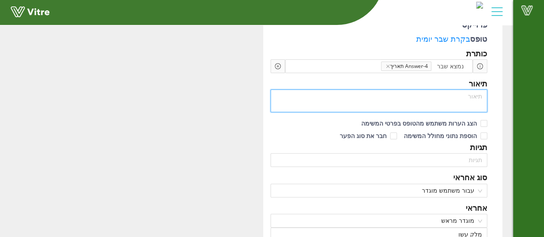
click at [445, 103] on textarea at bounding box center [378, 100] width 217 height 23
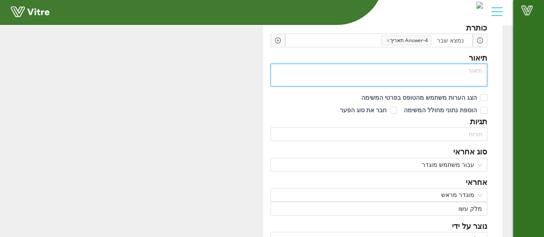
scroll to position [88, 0]
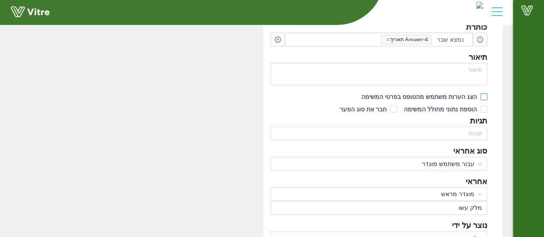
click at [485, 95] on input "הצג הערות משתמש מהטופס בפרטי המשימה" at bounding box center [483, 99] width 8 height 8
checkbox input "true"
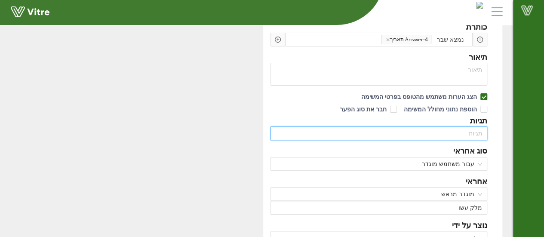
click at [473, 132] on input "search" at bounding box center [379, 133] width 207 height 13
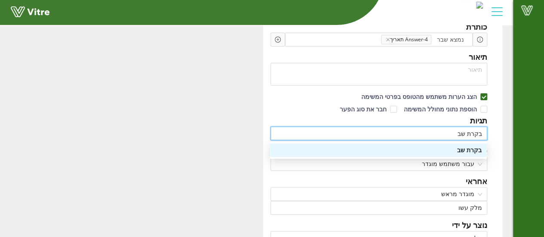
type input "בקרת שבר"
click at [476, 146] on div "בקרת שבר" at bounding box center [378, 149] width 206 height 9
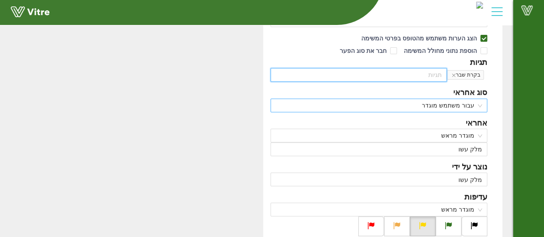
scroll to position [124, 0]
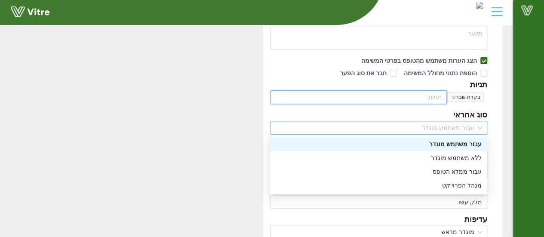
click at [471, 124] on span "עבור משתמש מוגדר" at bounding box center [379, 127] width 207 height 13
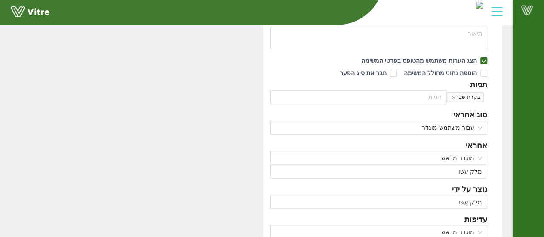
click at [528, 125] on div "Vitre" at bounding box center [528, 118] width 31 height 237
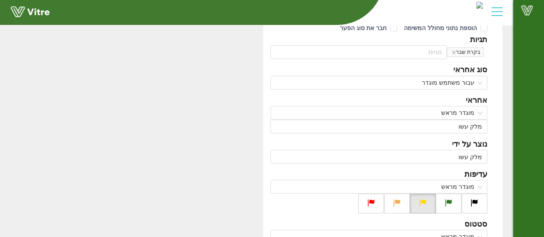
scroll to position [169, 0]
click at [474, 113] on span "מוגדר מראש" at bounding box center [379, 112] width 207 height 13
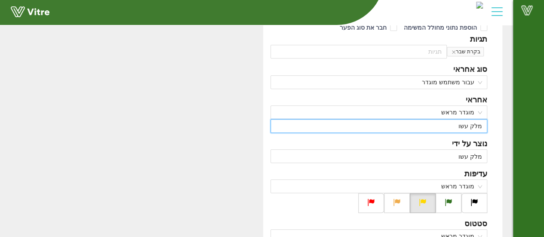
click at [444, 125] on input "מלק עשו" at bounding box center [379, 126] width 207 height 13
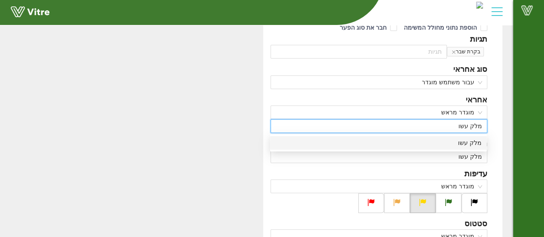
click at [438, 144] on div "מלק עשו" at bounding box center [378, 142] width 206 height 9
type input "מ"
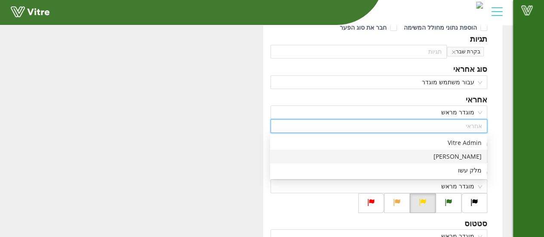
click at [414, 152] on div "[PERSON_NAME]" at bounding box center [378, 156] width 206 height 9
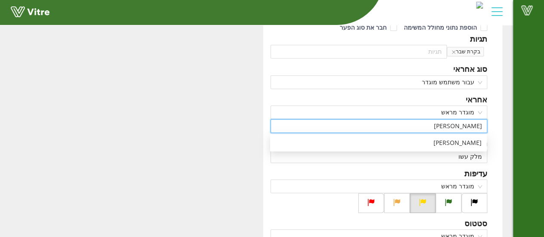
type input "ש"
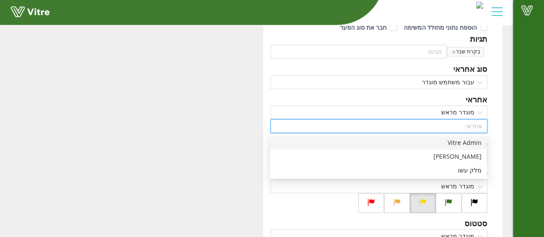
click at [445, 145] on div "Vitre Admin" at bounding box center [378, 142] width 206 height 9
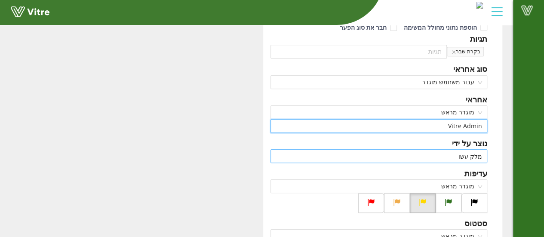
type input "Vitre Admin"
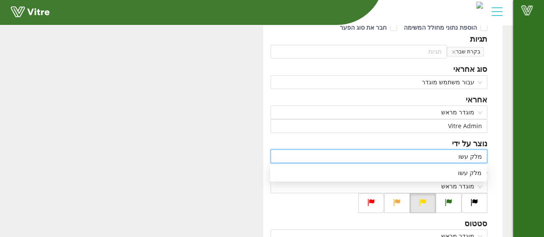
click at [443, 154] on input "מלק עשו" at bounding box center [379, 156] width 207 height 13
type input "מ"
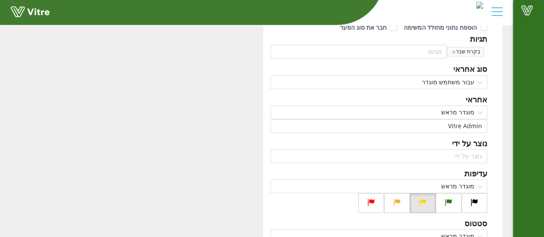
click at [524, 152] on div "Vitre" at bounding box center [528, 118] width 31 height 237
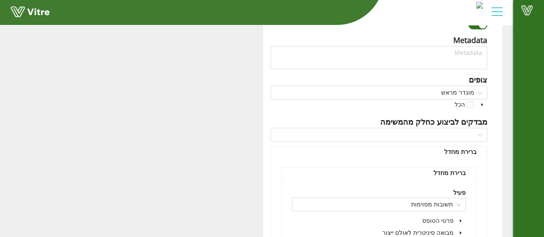
scroll to position [470, 0]
click at [485, 101] on span at bounding box center [482, 104] width 10 height 10
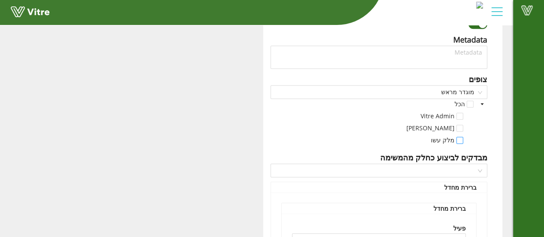
click at [457, 141] on span at bounding box center [459, 140] width 7 height 7
click at [494, 131] on div "פרוייקט טופס בקרת שבר יומית כותרת נמצא שבר Answer-4 תאריך Add question שאלה תיא…" at bounding box center [382, 42] width 239 height 886
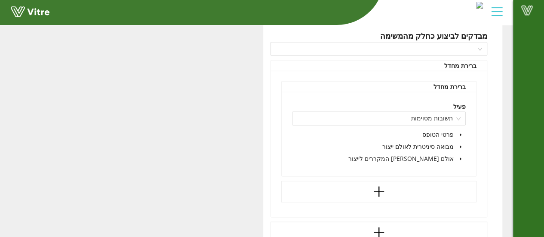
scroll to position [591, 0]
click at [459, 121] on span "תשובות מסוימות" at bounding box center [379, 118] width 164 height 13
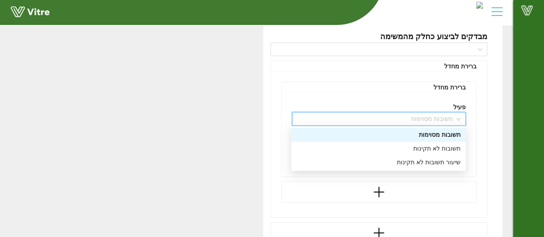
click at [448, 140] on div "תשובות מסוימות" at bounding box center [378, 135] width 175 height 14
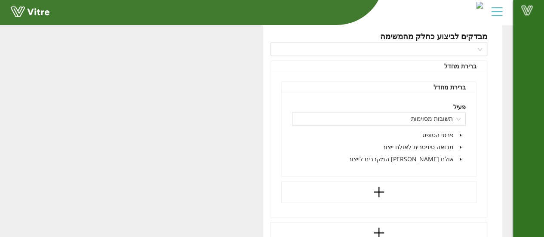
click at [460, 147] on icon "caret-down" at bounding box center [461, 147] width 2 height 3
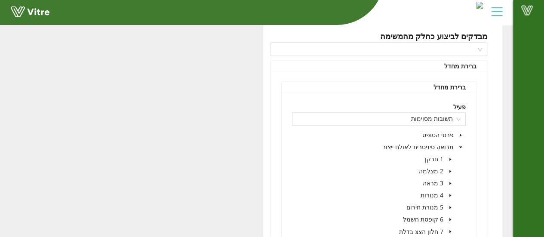
click at [451, 155] on span at bounding box center [450, 159] width 10 height 10
click at [425, 184] on span at bounding box center [427, 183] width 7 height 7
click at [446, 193] on span at bounding box center [450, 195] width 10 height 10
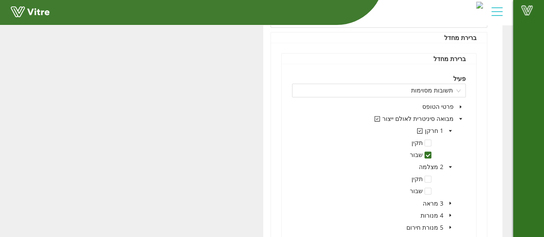
scroll to position [620, 0]
click at [425, 187] on span at bounding box center [427, 190] width 7 height 7
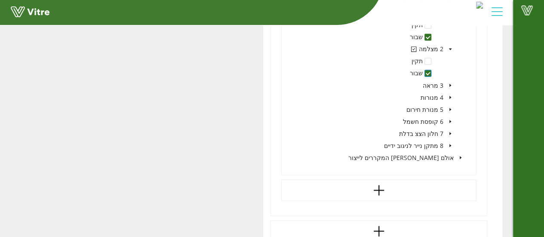
scroll to position [737, 0]
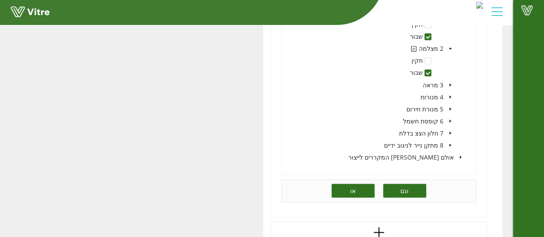
click at [356, 190] on button "או" at bounding box center [352, 191] width 43 height 14
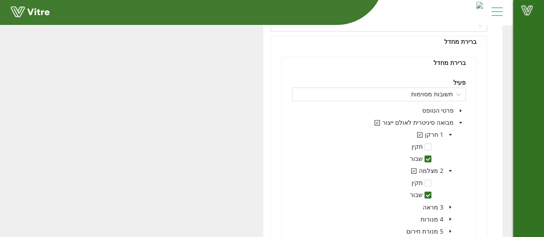
scroll to position [615, 0]
click at [451, 92] on span "תשובות מסוימות" at bounding box center [379, 94] width 164 height 13
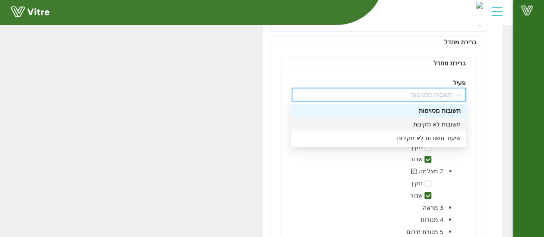
click at [420, 126] on div "תשובות לא תקינות" at bounding box center [378, 124] width 164 height 9
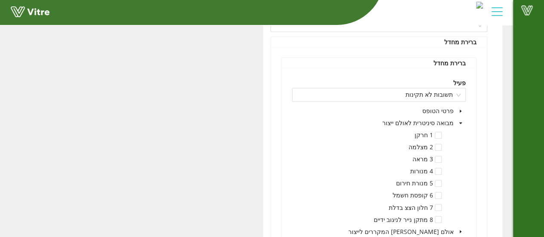
click at [435, 84] on div "פעיל" at bounding box center [379, 82] width 174 height 9
click at [437, 90] on span "תשובות לא תקינות" at bounding box center [379, 94] width 164 height 13
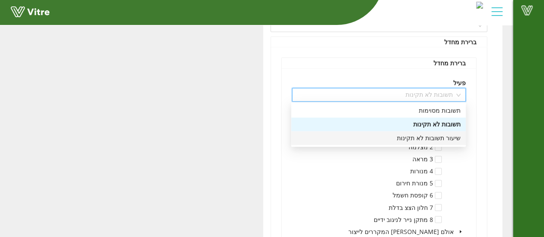
click at [428, 139] on div "שיעור תשובות לא תקינות" at bounding box center [378, 137] width 164 height 9
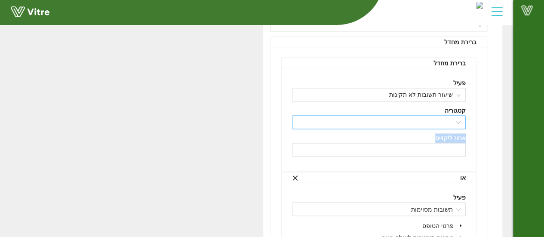
click at [451, 122] on div "פעיל שיעור תשובות לא תקינות קטגוריה אחוז ליקויים" at bounding box center [379, 119] width 195 height 103
click at [474, 126] on div "פעיל שיעור תשובות לא תקינות קטגוריה אחוז ליקויים" at bounding box center [379, 119] width 195 height 103
click at [451, 118] on input "search" at bounding box center [376, 122] width 158 height 13
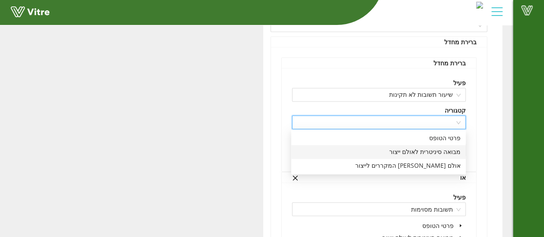
click at [442, 151] on div "מבואה סיניטרית לאולם ייצור" at bounding box center [378, 151] width 164 height 9
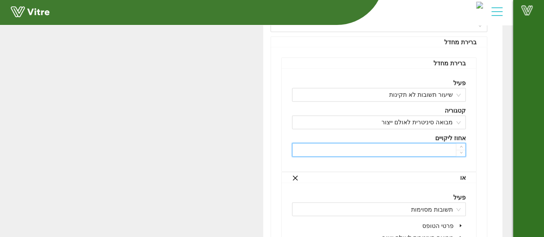
click at [445, 144] on input at bounding box center [378, 149] width 173 height 13
type input "1"
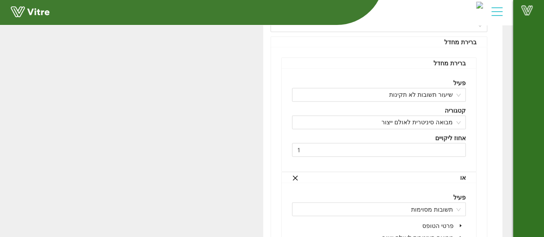
click at [298, 178] on div "או" at bounding box center [379, 177] width 174 height 11
click at [295, 177] on icon "close" at bounding box center [294, 177] width 5 height 5
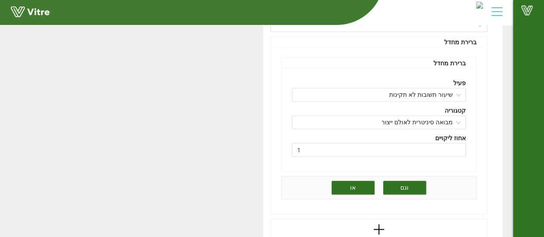
click at [353, 181] on button "או" at bounding box center [352, 188] width 43 height 14
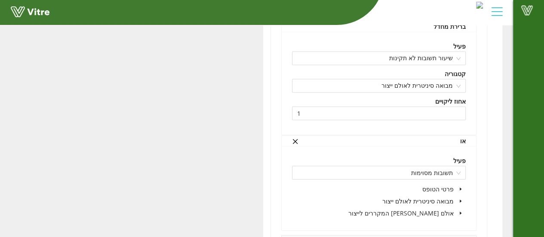
scroll to position [656, 0]
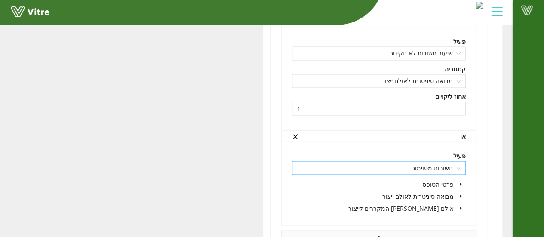
click at [445, 166] on span "תשובות מסוימות" at bounding box center [379, 167] width 164 height 13
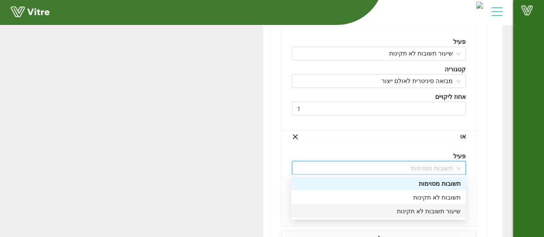
click at [441, 212] on div "שיעור תשובות לא תקינות" at bounding box center [378, 210] width 164 height 9
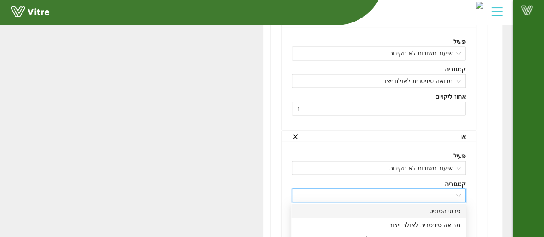
click at [448, 189] on input "search" at bounding box center [376, 195] width 158 height 13
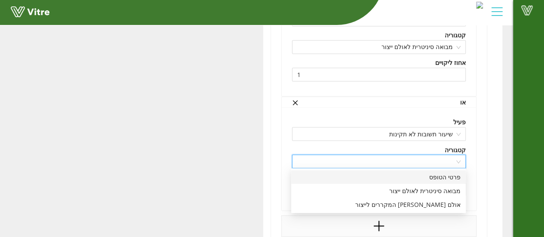
scroll to position [696, 0]
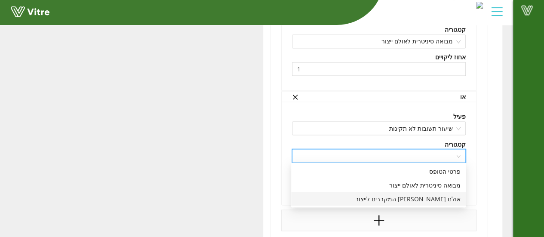
click at [447, 198] on div "אולם [PERSON_NAME] המקררים לייצור" at bounding box center [378, 198] width 164 height 9
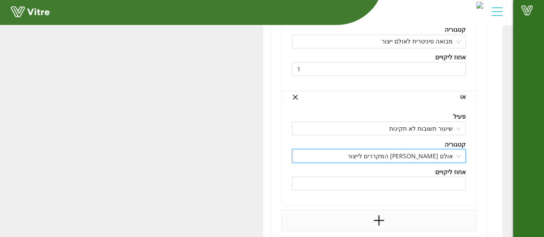
click at [378, 173] on div "אחוז ליקויים" at bounding box center [379, 171] width 174 height 9
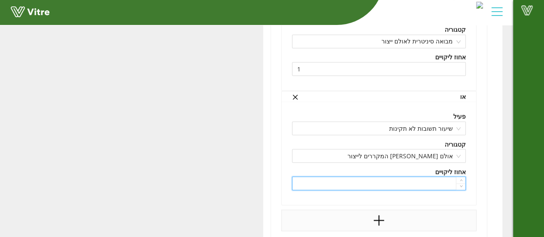
click at [378, 177] on input at bounding box center [378, 183] width 173 height 13
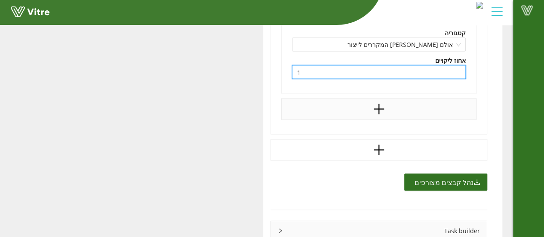
scroll to position [848, 0]
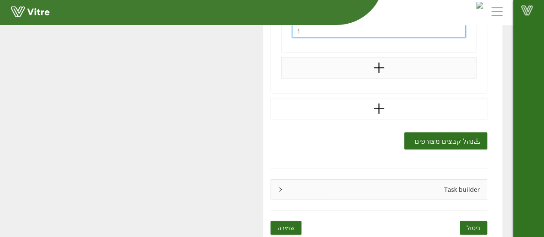
type input "1"
click at [275, 222] on button "שמירה" at bounding box center [285, 228] width 31 height 14
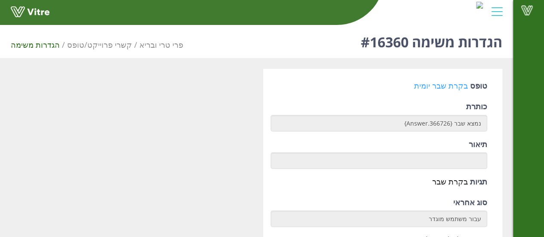
click at [446, 87] on link "בקרת שבר יומית" at bounding box center [441, 85] width 54 height 10
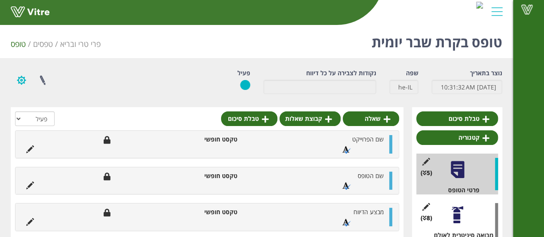
click at [22, 86] on button "button" at bounding box center [21, 80] width 21 height 23
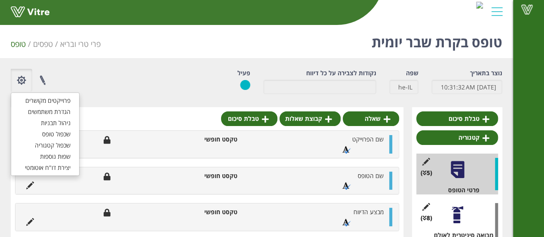
click at [94, 80] on div "פרוייקטים מקושרים הגדרת משתמשים ניהול תבניות שכפול טופס שכפול קטגוריה שפות נוספ…" at bounding box center [109, 80] width 210 height 23
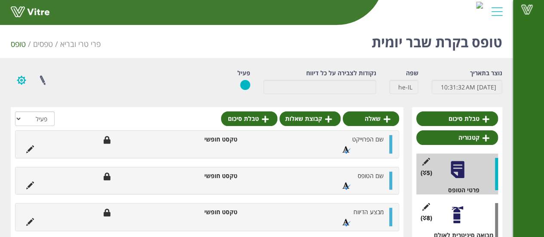
click at [24, 75] on button "button" at bounding box center [21, 80] width 21 height 23
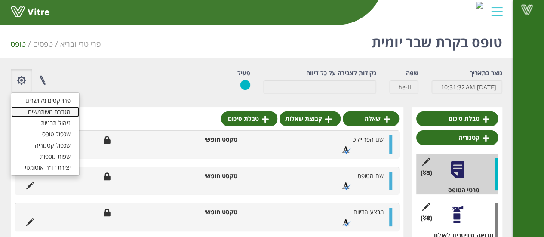
click at [40, 115] on link "הגדרת משתמשים" at bounding box center [45, 111] width 68 height 11
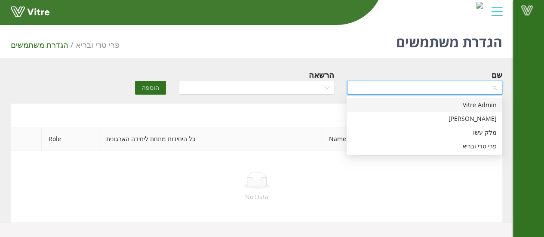
click at [401, 92] on input "search" at bounding box center [421, 87] width 139 height 13
click at [442, 113] on div "[PERSON_NAME]" at bounding box center [424, 119] width 155 height 14
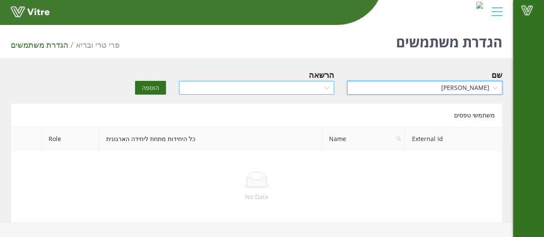
click at [310, 91] on input "search" at bounding box center [253, 87] width 139 height 13
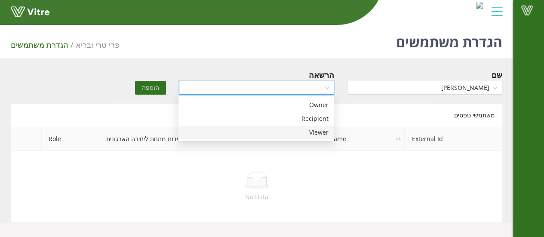
click at [306, 136] on div "Viewer" at bounding box center [256, 132] width 145 height 9
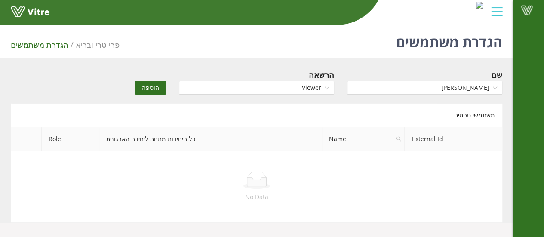
click at [157, 84] on span "הוספה" at bounding box center [150, 87] width 17 height 9
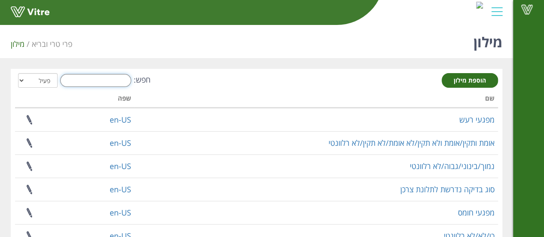
click at [119, 75] on input "חפש:" at bounding box center [95, 80] width 71 height 13
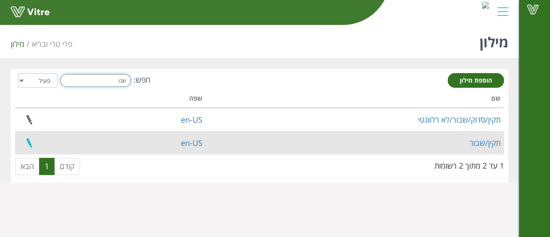
type input "שבו"
click at [31, 139] on link at bounding box center [28, 143] width 21 height 23
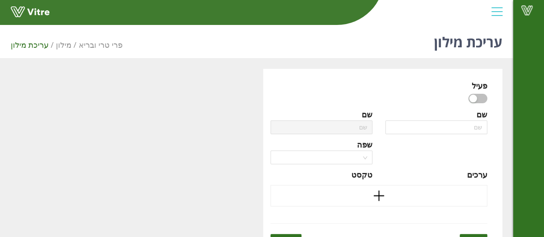
type input "תקין/שבור"
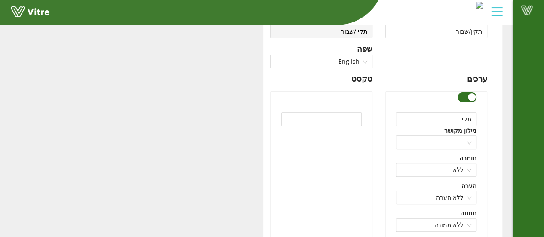
scroll to position [96, 0]
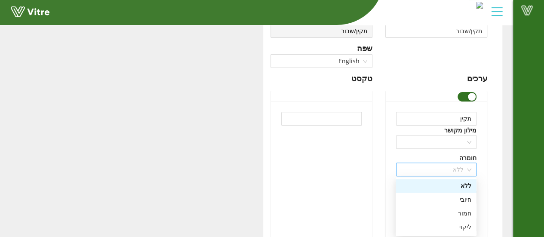
click at [439, 173] on span "ללא" at bounding box center [436, 169] width 70 height 13
click at [445, 198] on div "חיובי" at bounding box center [436, 199] width 71 height 9
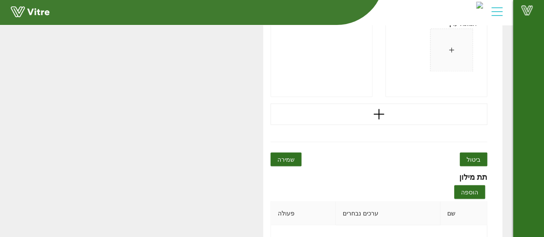
scroll to position [745, 0]
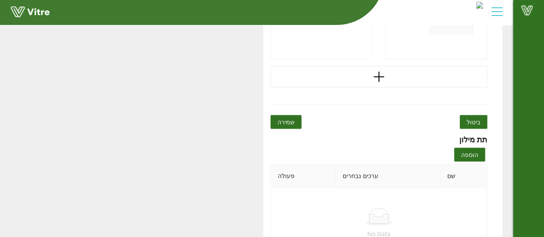
click at [292, 117] on span "שמירה" at bounding box center [285, 121] width 17 height 9
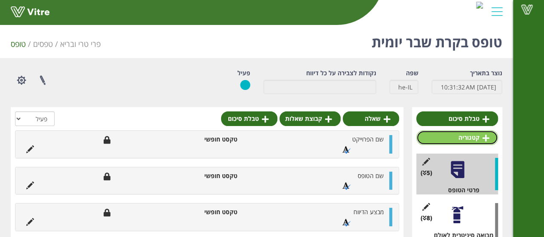
click at [471, 141] on link "קטגוריה" at bounding box center [457, 137] width 82 height 15
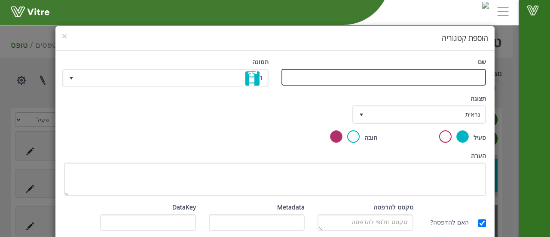
click at [423, 79] on input "שם" at bounding box center [384, 77] width 205 height 17
type input "משימות"
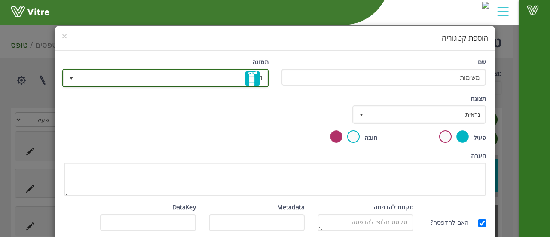
click at [186, 79] on span "1" at bounding box center [173, 77] width 189 height 15
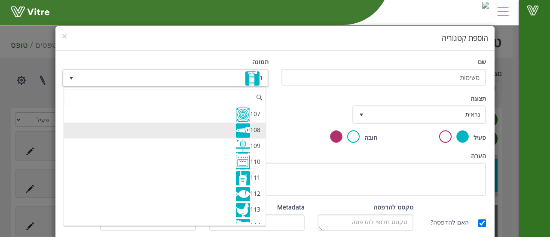
scroll to position [1694, 0]
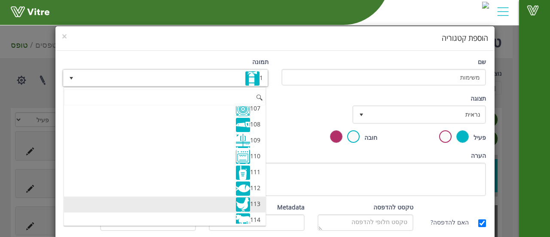
click at [212, 196] on li "113" at bounding box center [165, 204] width 202 height 16
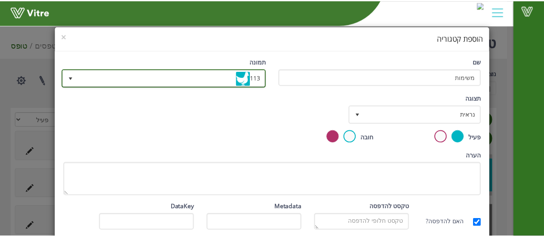
scroll to position [40, 0]
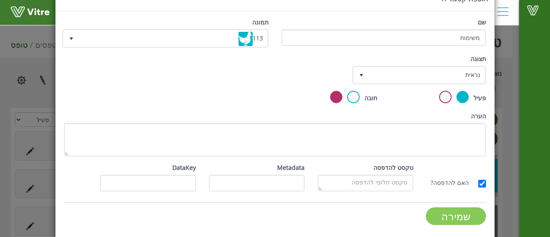
click at [453, 219] on input "שמירה" at bounding box center [456, 216] width 60 height 18
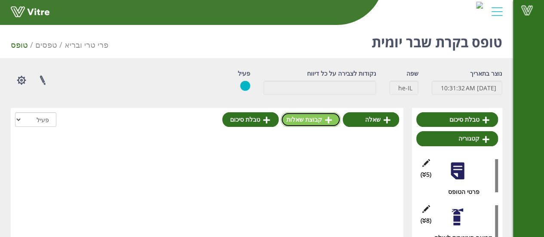
click at [319, 123] on link "קבוצת שאלות" at bounding box center [311, 119] width 60 height 15
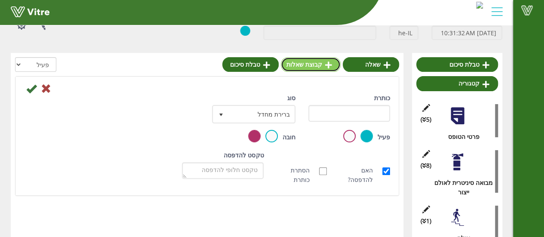
scroll to position [59, 0]
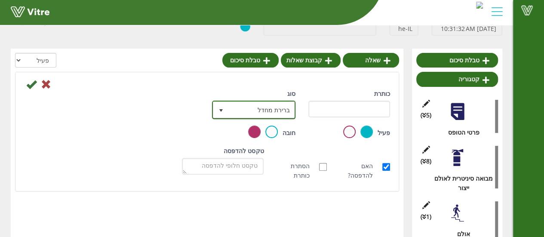
click at [278, 106] on span "ברירת מחדל" at bounding box center [261, 109] width 66 height 15
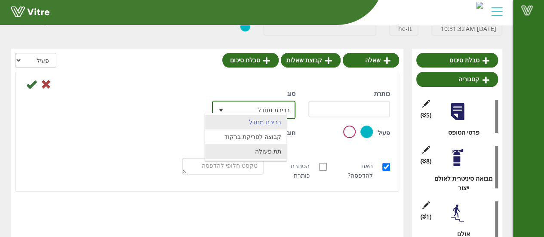
click at [254, 144] on li "תת פעולה" at bounding box center [245, 151] width 81 height 15
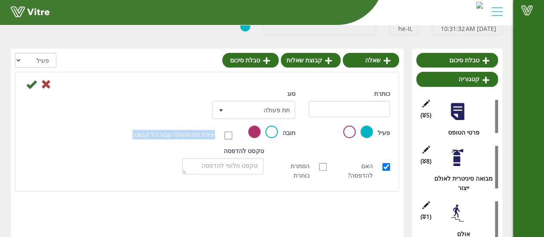
drag, startPoint x: 226, startPoint y: 141, endPoint x: 234, endPoint y: 131, distance: 12.2
click at [234, 131] on div "יצירת תת-פעולה עבור כל קבוצה" at bounding box center [175, 135] width 126 height 18
click at [229, 134] on input "יצירת תת-פעולה עבור כל קבוצה" at bounding box center [228, 136] width 8 height 8
checkbox input "true"
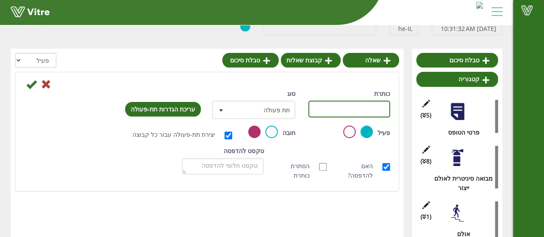
click at [342, 114] on input "כותרת" at bounding box center [349, 109] width 82 height 17
type input "משימות לביצוע"
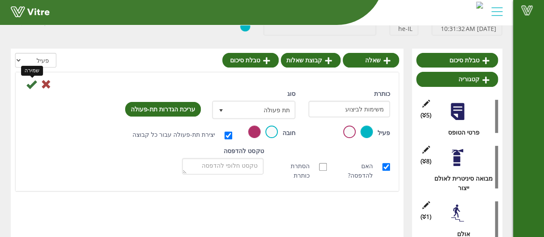
click at [35, 80] on icon at bounding box center [31, 84] width 10 height 10
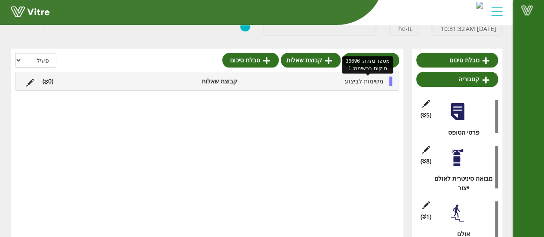
click at [356, 82] on span "משימות לביצוע" at bounding box center [364, 81] width 39 height 8
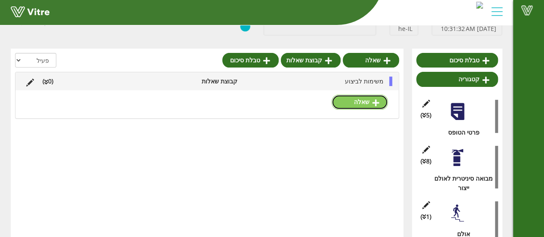
click at [354, 98] on link "שאלה" at bounding box center [359, 102] width 56 height 15
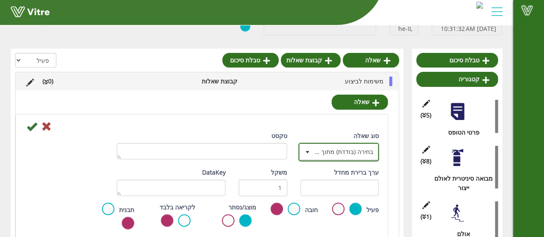
click at [310, 147] on span "select" at bounding box center [307, 151] width 15 height 15
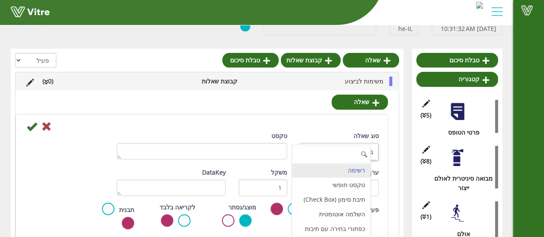
scroll to position [41, 0]
click at [336, 187] on li "טקסט חופשי" at bounding box center [331, 184] width 78 height 15
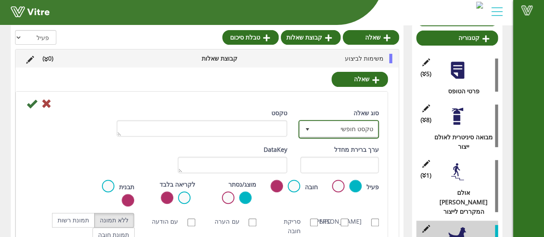
scroll to position [101, 0]
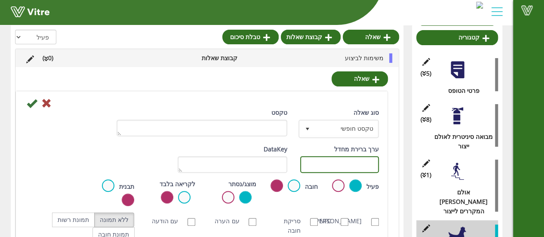
click at [322, 169] on input "text" at bounding box center [339, 164] width 79 height 17
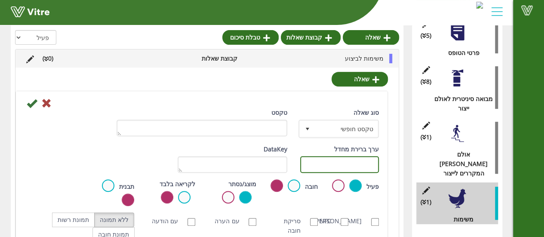
scroll to position [139, 0]
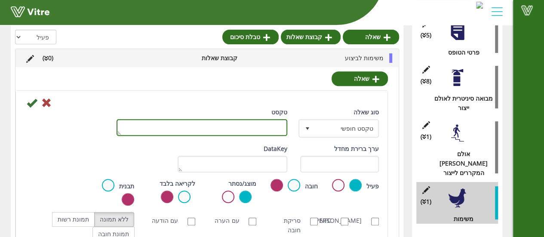
click at [250, 126] on textarea "טקסט" at bounding box center [202, 127] width 171 height 17
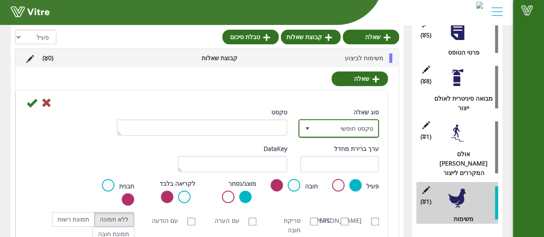
click at [313, 121] on span "select" at bounding box center [307, 127] width 15 height 15
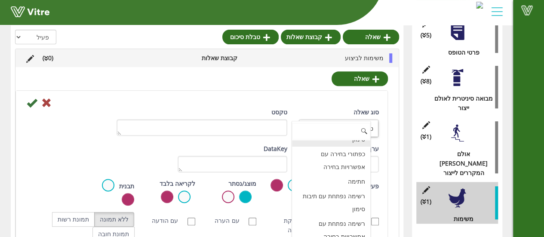
scroll to position [0, 0]
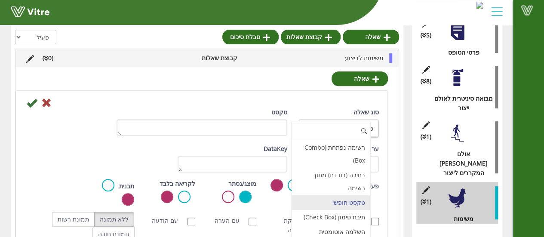
click at [342, 206] on li "טקסט חופשי" at bounding box center [331, 202] width 78 height 15
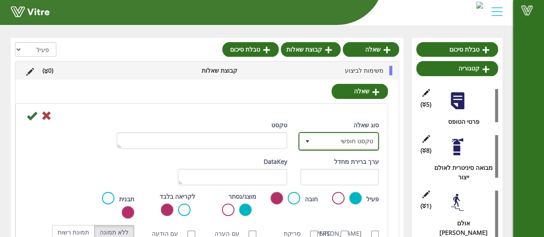
scroll to position [52, 0]
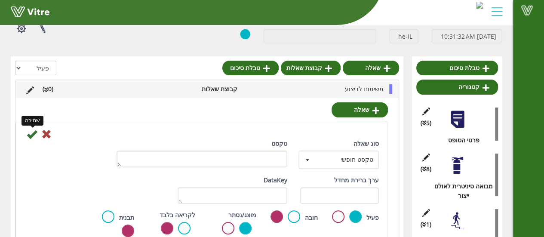
click at [28, 137] on icon at bounding box center [32, 134] width 10 height 10
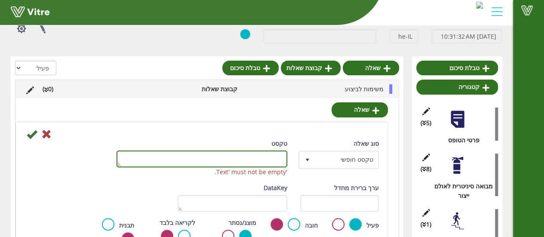
click at [264, 151] on textarea "טקסט" at bounding box center [202, 158] width 171 height 17
type textarea "נושא המשימה"
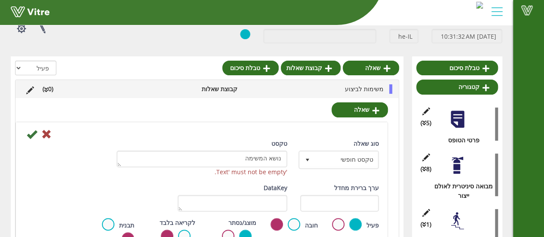
click at [31, 129] on icon at bounding box center [32, 134] width 10 height 10
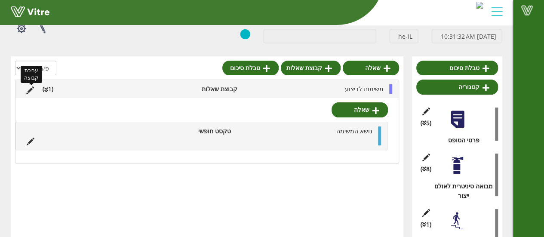
click at [29, 90] on icon at bounding box center [30, 90] width 8 height 8
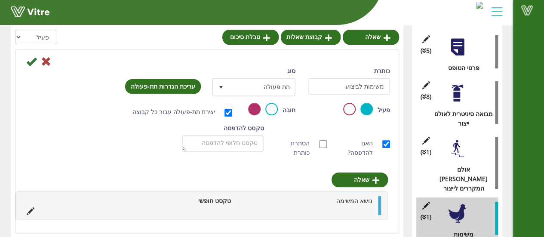
scroll to position [124, 0]
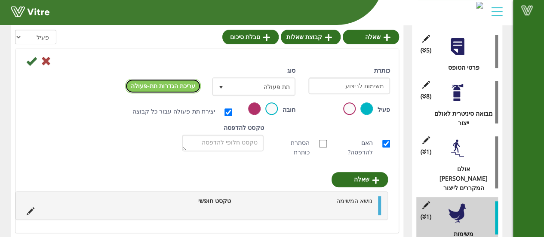
click at [179, 86] on link "עריכת הגדרות תת-פעולה" at bounding box center [163, 86] width 76 height 15
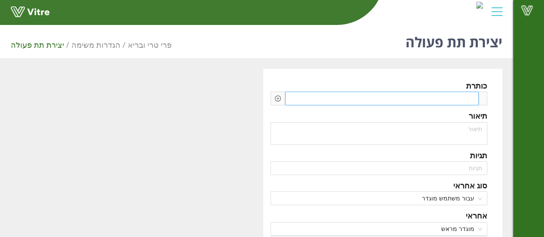
click at [369, 99] on div at bounding box center [382, 99] width 194 height 14
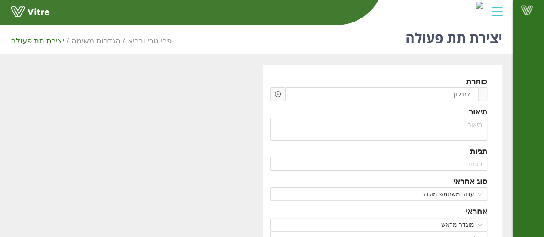
scroll to position [6, 0]
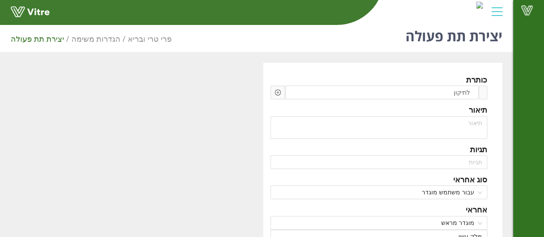
click at [272, 92] on div at bounding box center [277, 93] width 15 height 14
click at [279, 92] on icon "plus-circle" at bounding box center [278, 92] width 6 height 6
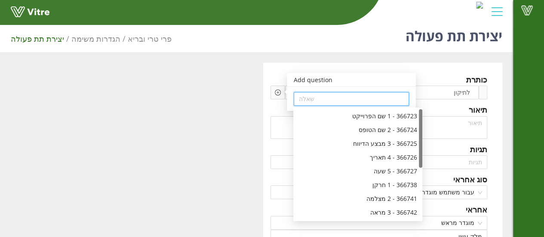
click at [303, 101] on input "search" at bounding box center [351, 98] width 105 height 13
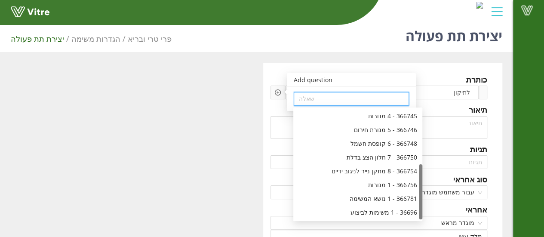
scroll to position [110, 0]
click at [359, 213] on div "36696 - 1 משימות לביצוע" at bounding box center [357, 212] width 119 height 9
type input "36696 - 1 משימות לביצוע"
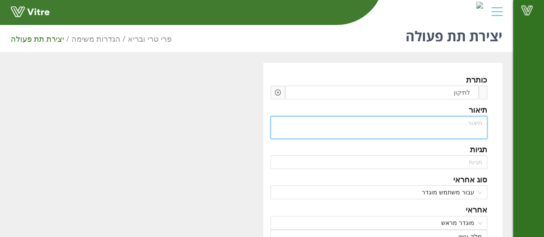
click at [417, 132] on textarea at bounding box center [378, 127] width 217 height 23
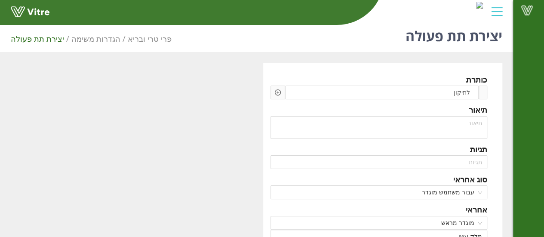
click at [276, 91] on icon "plus-circle" at bounding box center [278, 92] width 6 height 6
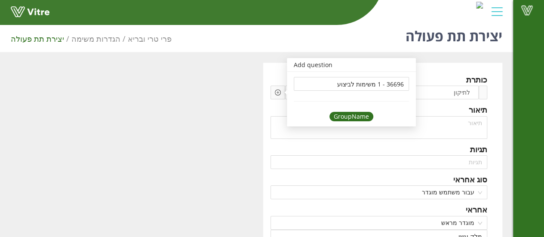
click at [349, 116] on div "GroupName" at bounding box center [351, 116] width 44 height 9
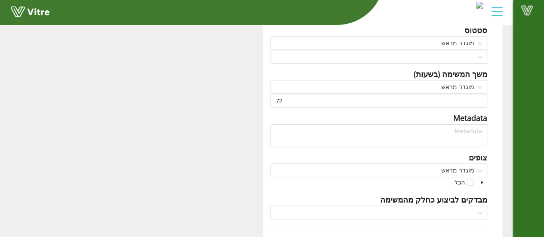
scroll to position [331, 0]
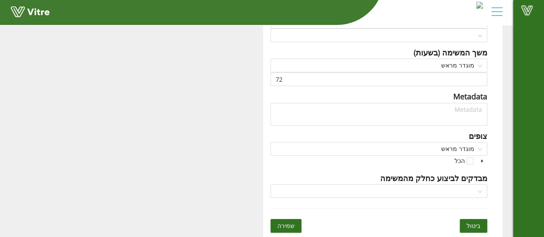
click at [295, 225] on button "שמירה" at bounding box center [285, 226] width 31 height 14
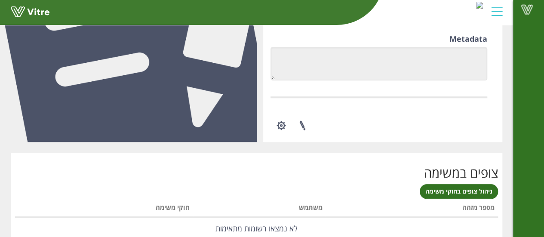
scroll to position [402, 0]
